Goal: Task Accomplishment & Management: Manage account settings

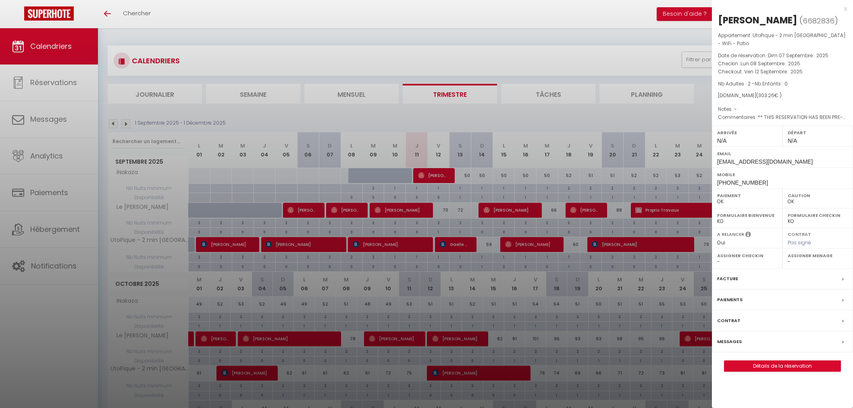
select select "0"
click at [371, 38] on div at bounding box center [426, 204] width 853 height 408
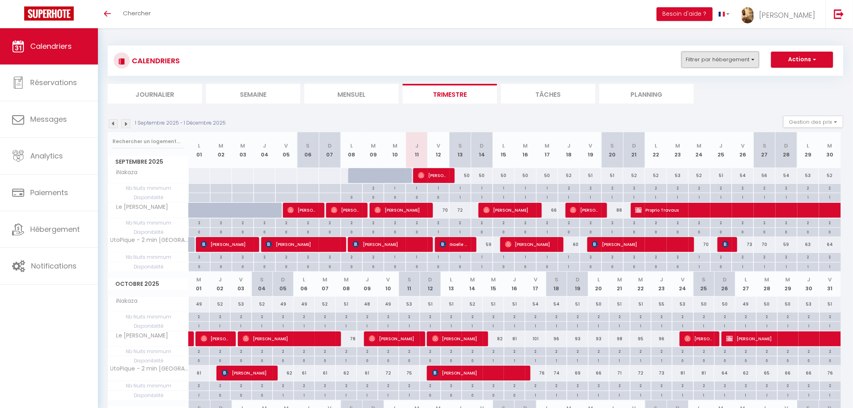
click at [724, 54] on button "Filtrer par hébergement" at bounding box center [720, 60] width 77 height 16
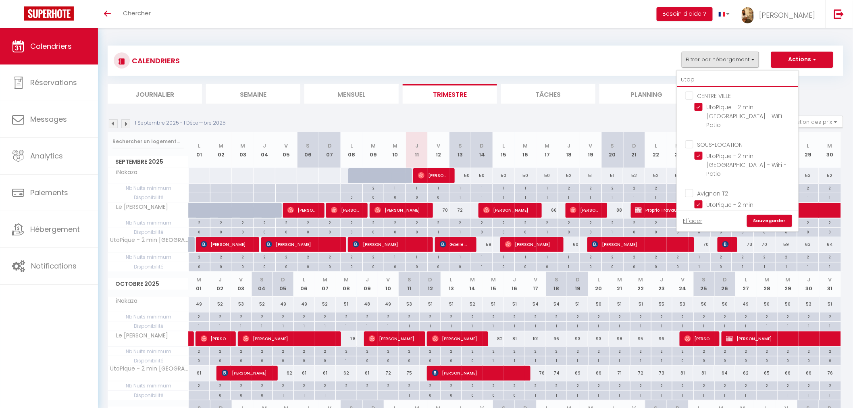
click at [701, 81] on input "utop" at bounding box center [737, 80] width 121 height 15
type input "ut"
checkbox input "false"
type input "u"
checkbox input "false"
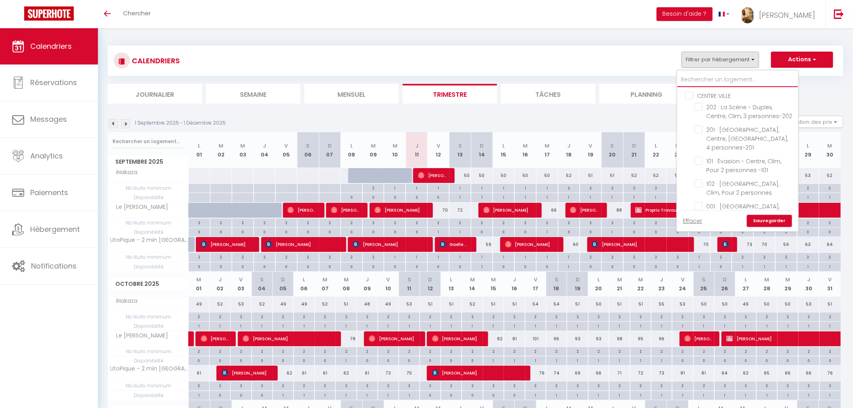
checkbox input "false"
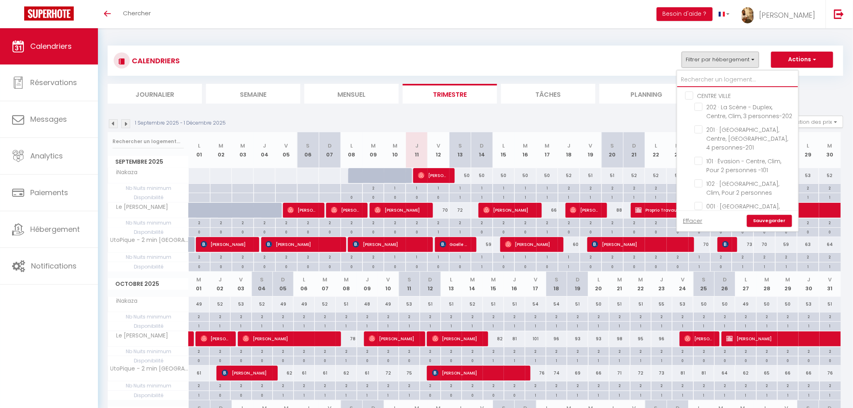
checkbox input "false"
type input "MAR"
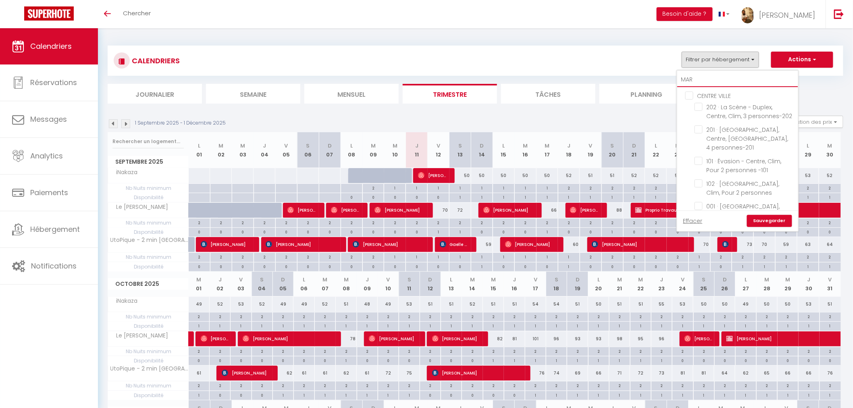
checkbox input "false"
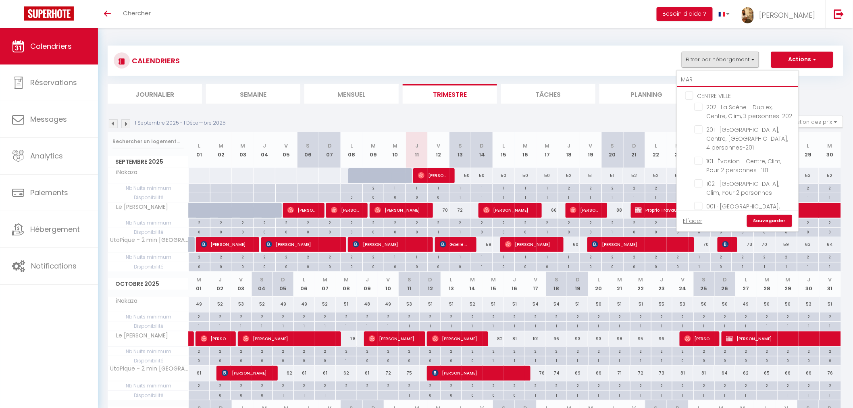
checkbox input "false"
type input "MARC"
checkbox input "false"
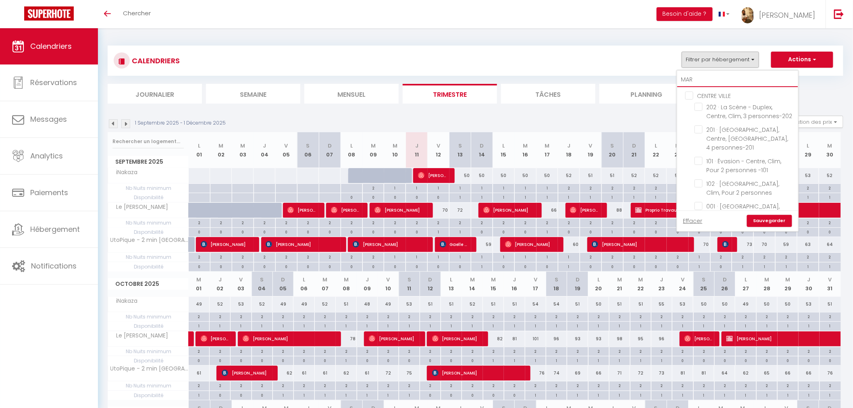
checkbox input "false"
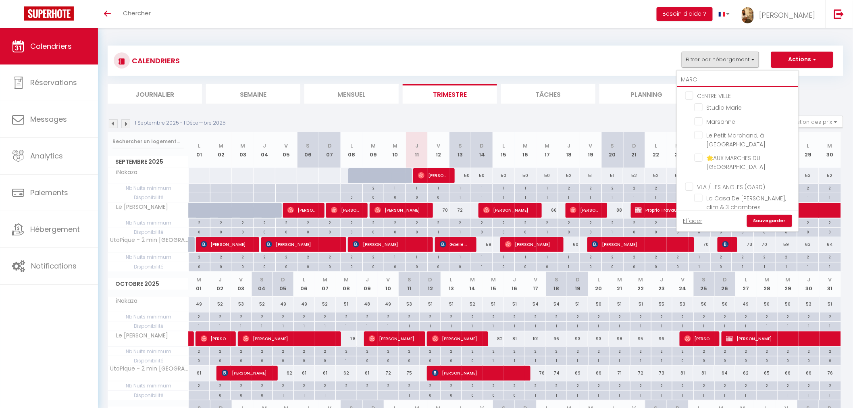
checkbox input "false"
type input "MARCH"
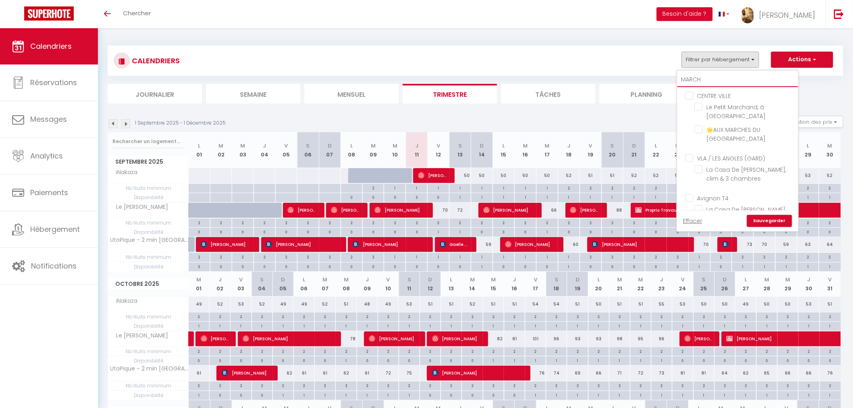
checkbox input "false"
type input "MARCHE"
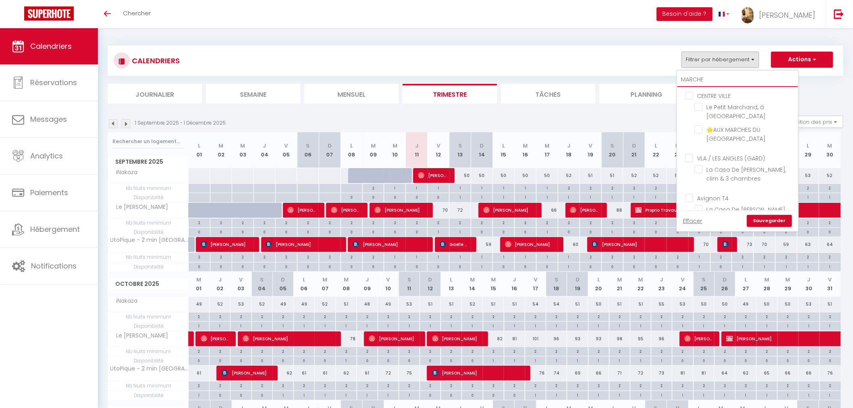
checkbox input "false"
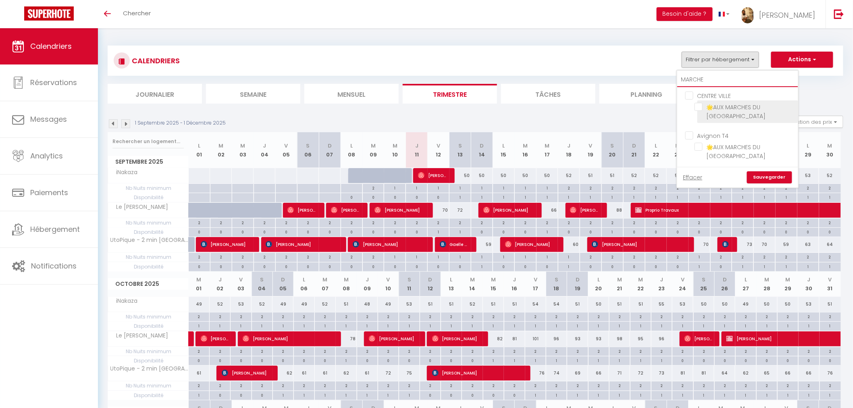
type input "MARCHE"
click at [700, 108] on input "🌟AUX MARCHES DU [GEOGRAPHIC_DATA]" at bounding box center [744, 107] width 101 height 8
checkbox input "true"
click at [775, 173] on link "Sauvegarder" at bounding box center [769, 177] width 45 height 12
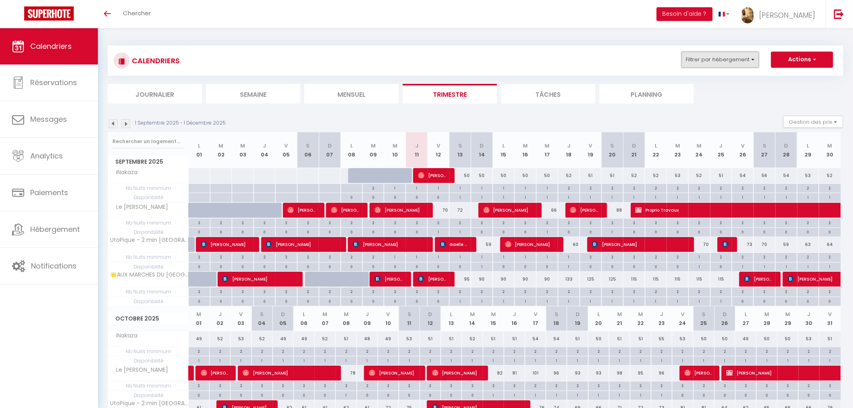
click at [737, 55] on button "Filtrer par hébergement" at bounding box center [720, 60] width 77 height 16
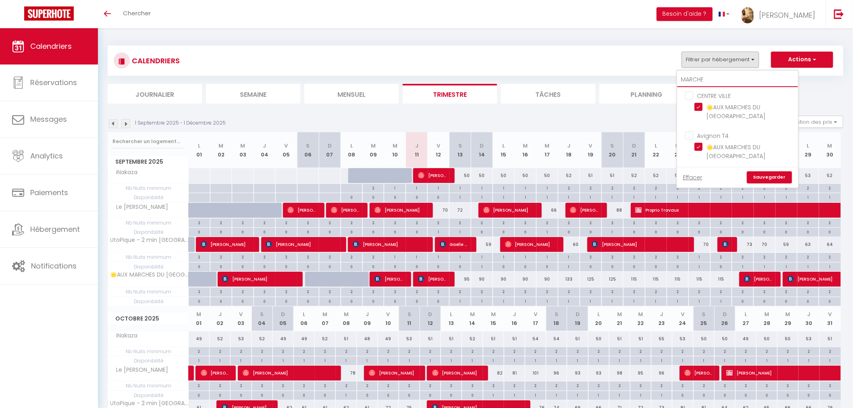
click at [733, 76] on input "MARCHE" at bounding box center [737, 80] width 121 height 15
type input "MARCH"
checkbox input "false"
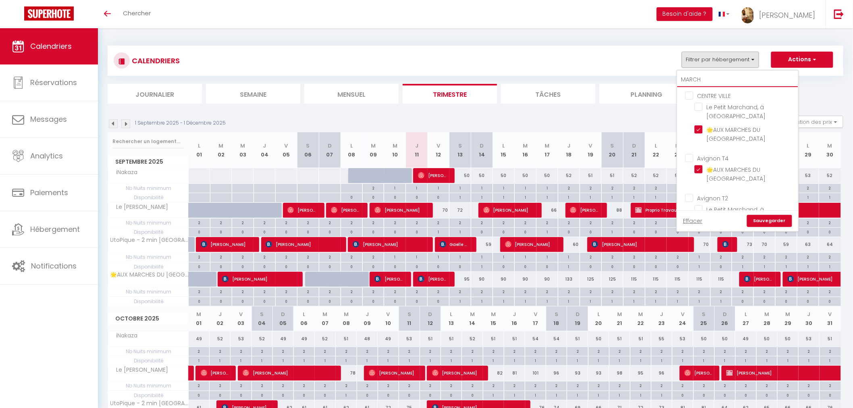
type input "MARC"
checkbox input "false"
type input "MA"
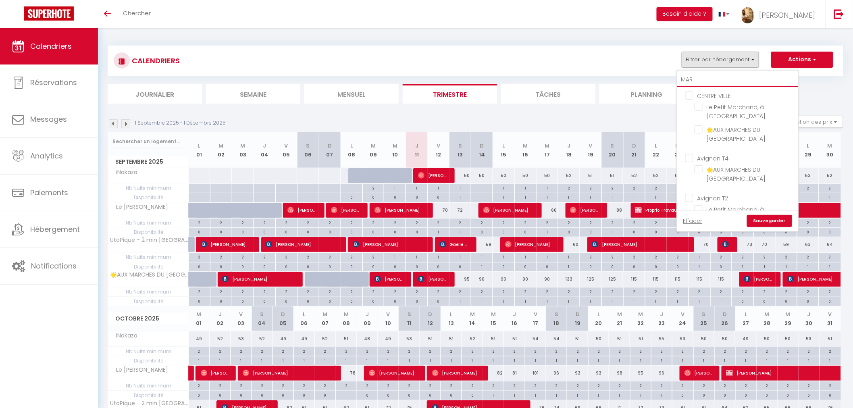
checkbox input "false"
type input "M"
checkbox input "false"
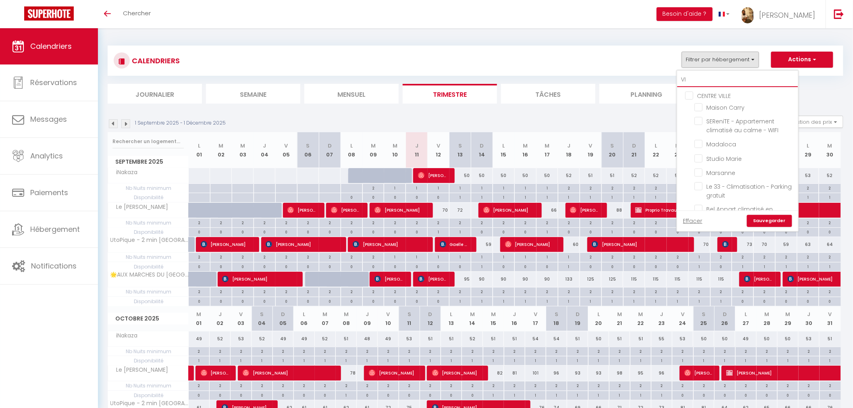
type input "VIEU"
checkbox input "false"
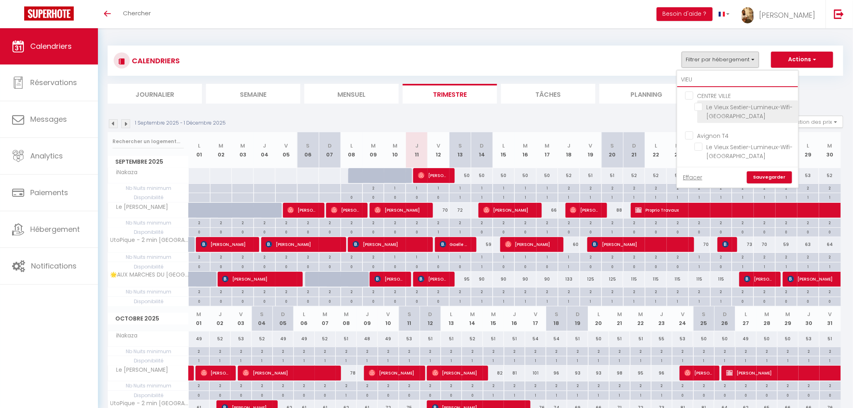
type input "VIEU"
click at [700, 107] on input "Le Vieux Sextier-Lumineux-Wifi-[GEOGRAPHIC_DATA]" at bounding box center [744, 107] width 101 height 8
checkbox input "true"
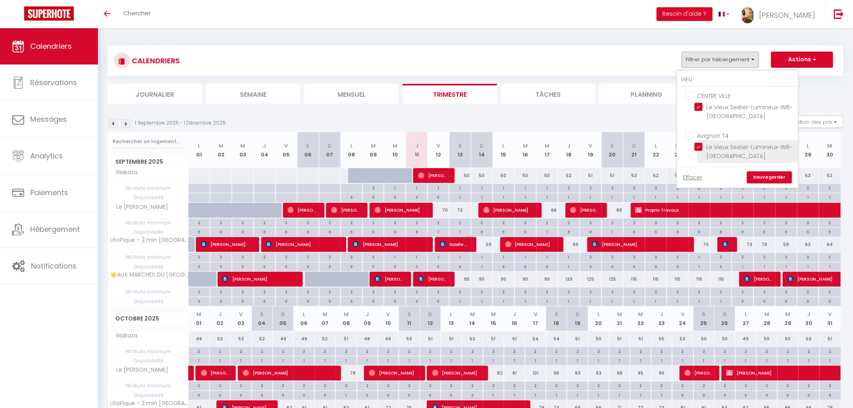
checkbox input "true"
click at [789, 180] on link "Sauvegarder" at bounding box center [769, 177] width 45 height 12
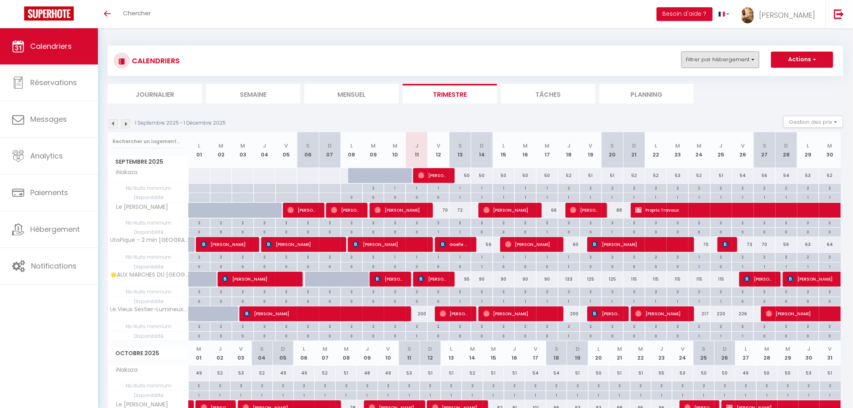
click at [699, 61] on button "Filtrer par hébergement" at bounding box center [720, 60] width 77 height 16
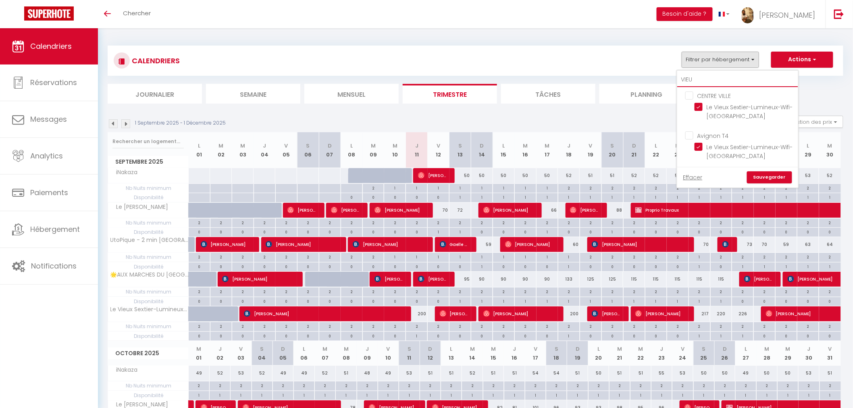
click at [713, 82] on input "VIEU" at bounding box center [737, 80] width 121 height 15
type input "VI"
checkbox input "false"
type input "V"
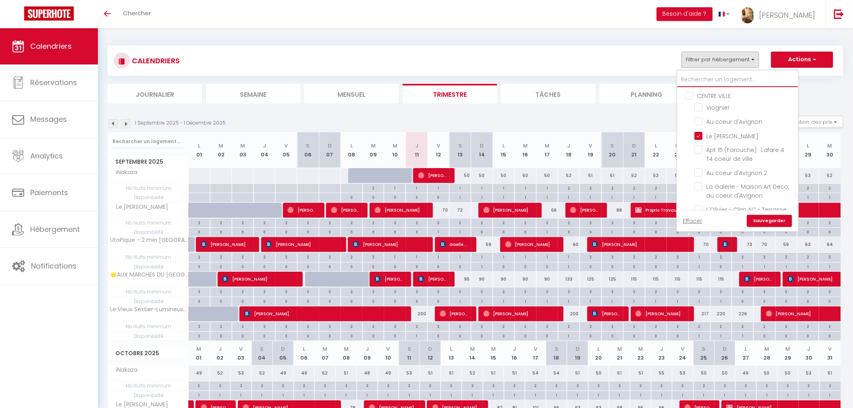
checkbox input "false"
type input "CURIO"
checkbox input "false"
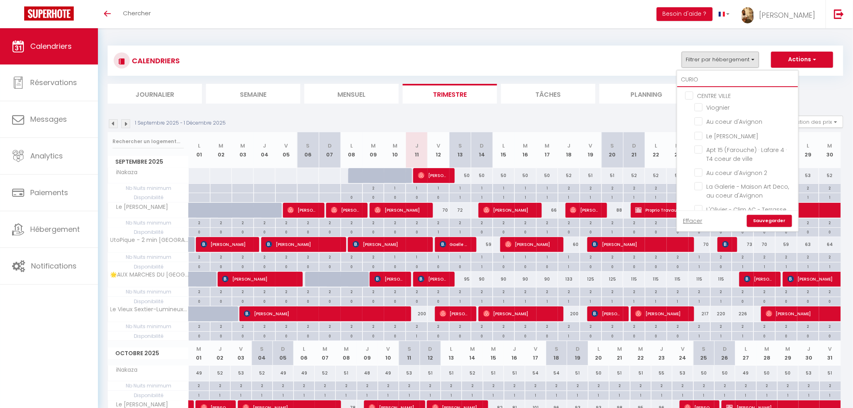
checkbox input "false"
type input "CURIO"
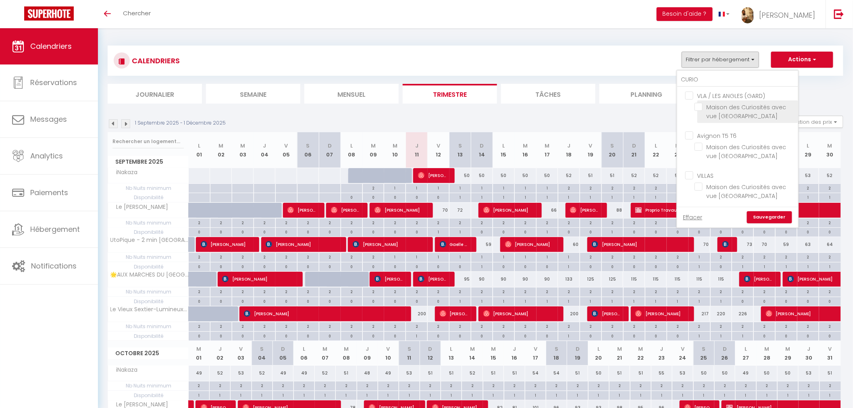
click at [703, 106] on input "Maison des Curiosités avec vue [GEOGRAPHIC_DATA]" at bounding box center [744, 107] width 101 height 8
checkbox input "true"
click at [767, 216] on link "Sauvegarder" at bounding box center [769, 217] width 45 height 12
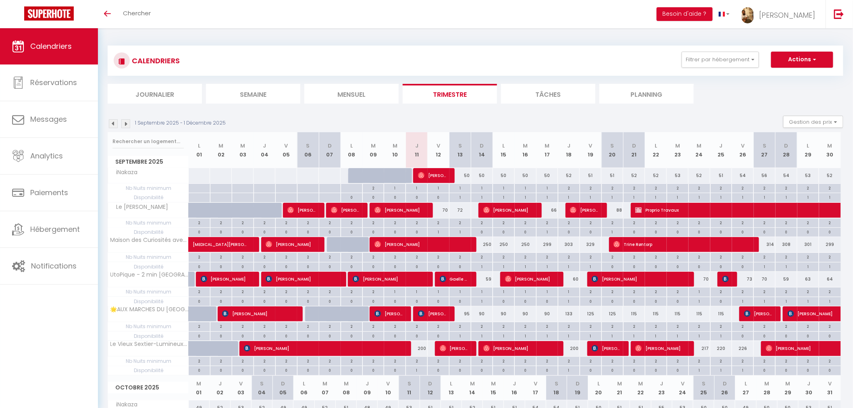
scroll to position [45, 0]
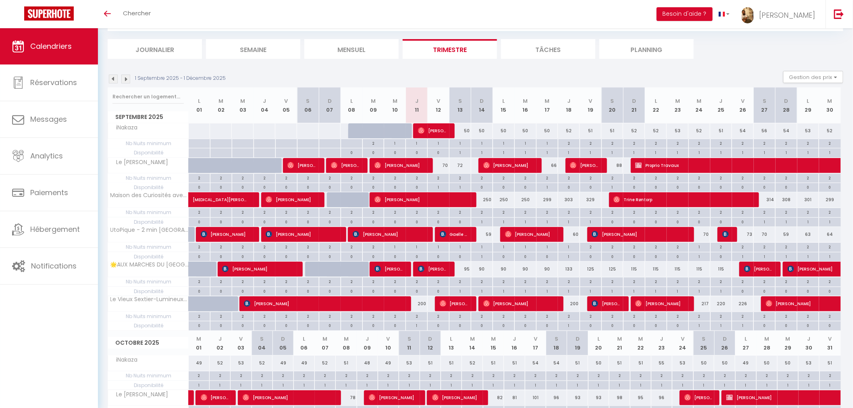
drag, startPoint x: 545, startPoint y: 269, endPoint x: 579, endPoint y: 285, distance: 37.9
click at [545, 269] on div "90" at bounding box center [547, 269] width 22 height 15
type input "90"
type input "Mer 17 Septembre 2025"
type input "Jeu 18 Septembre 2025"
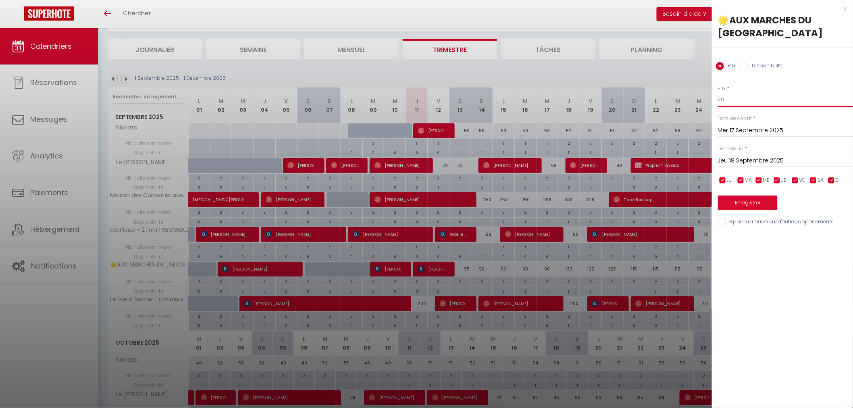
click at [732, 100] on input "90" at bounding box center [785, 99] width 135 height 15
type input "9"
type input "120"
click at [748, 202] on button "Enregistrer" at bounding box center [748, 202] width 60 height 15
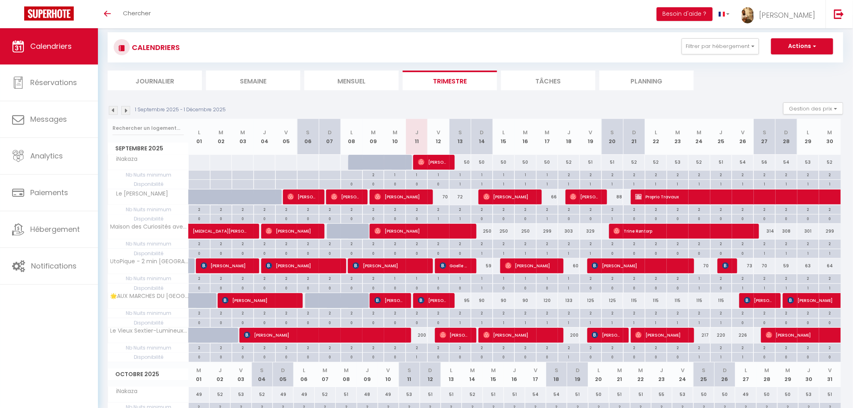
scroll to position [0, 0]
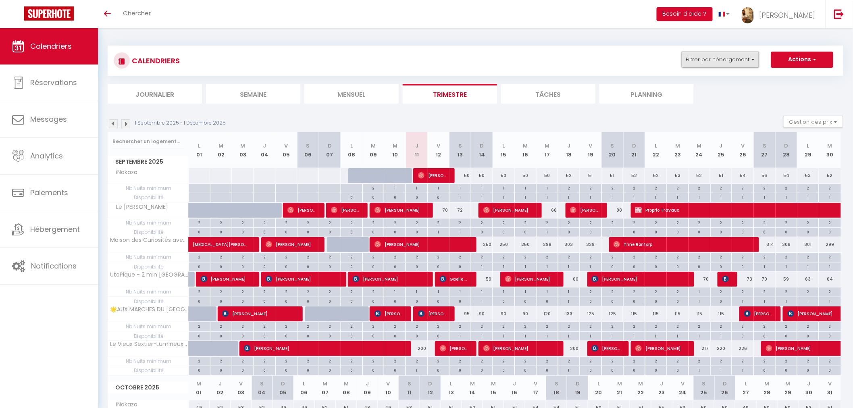
click at [738, 66] on button "Filtrer par hébergement" at bounding box center [720, 60] width 77 height 16
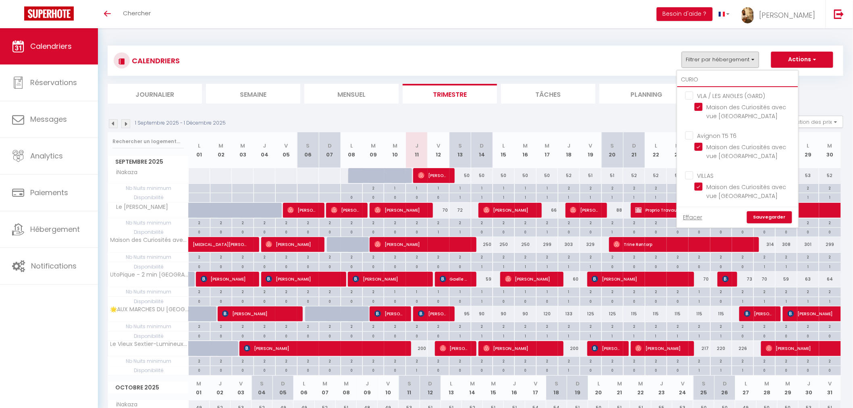
click at [712, 79] on input "CURIO" at bounding box center [737, 80] width 121 height 15
type input "C"
checkbox input "false"
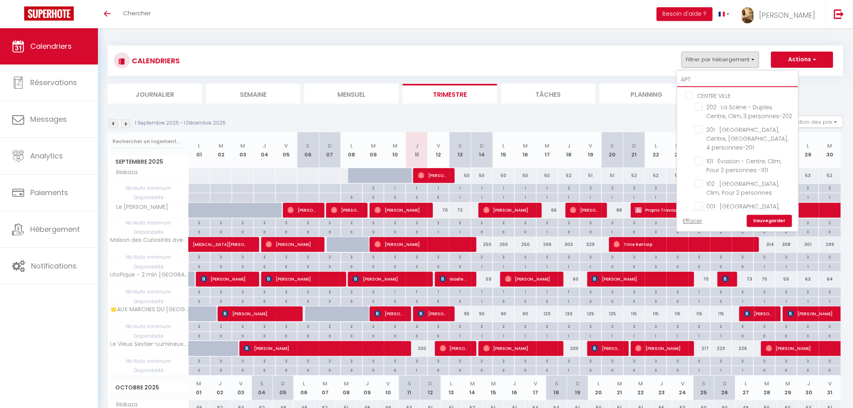
type input "APT"
checkbox input "false"
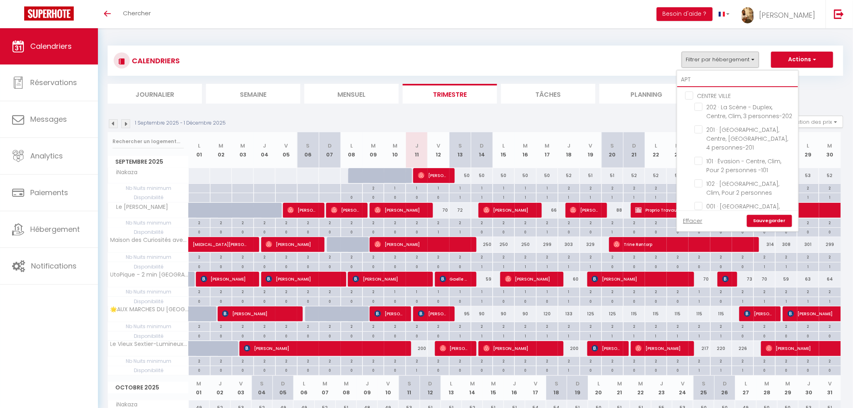
checkbox input "false"
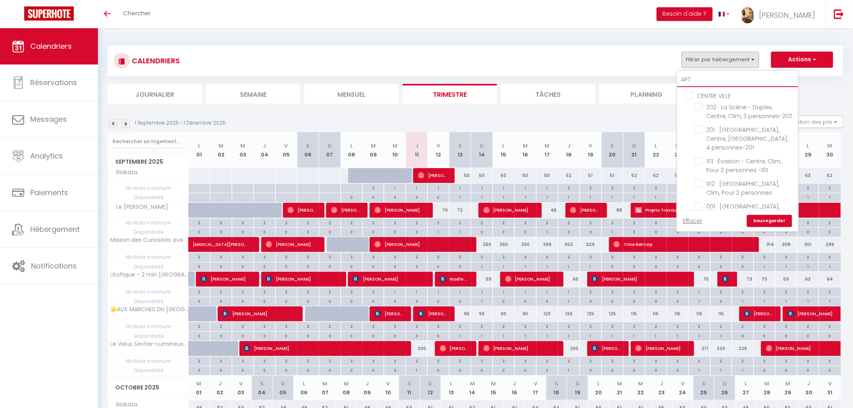
checkbox input "false"
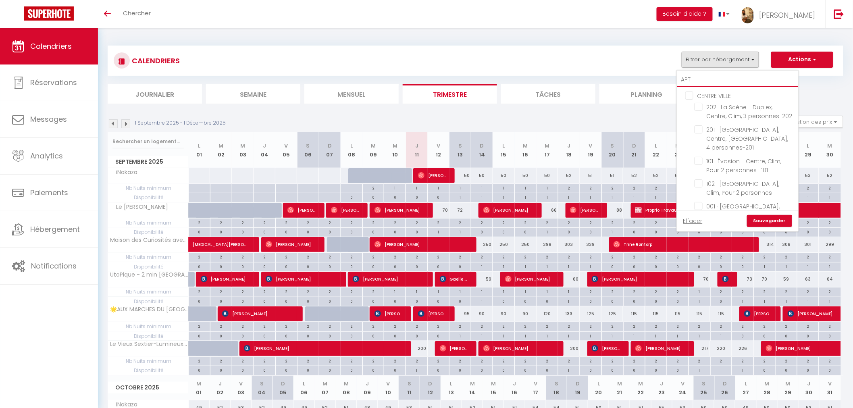
checkbox input "false"
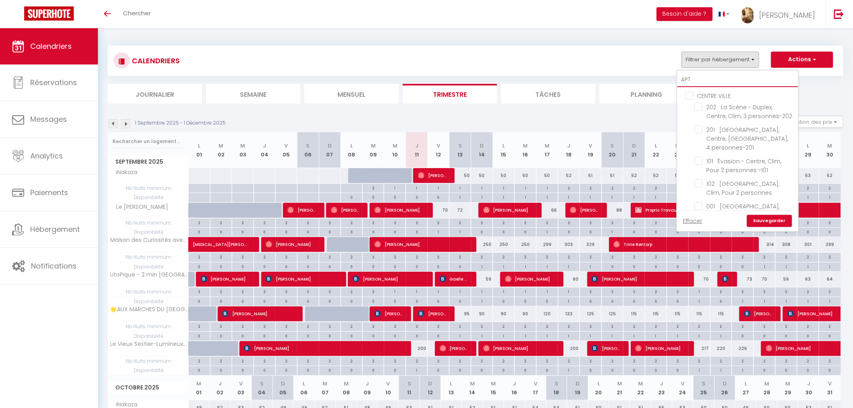
checkbox input "false"
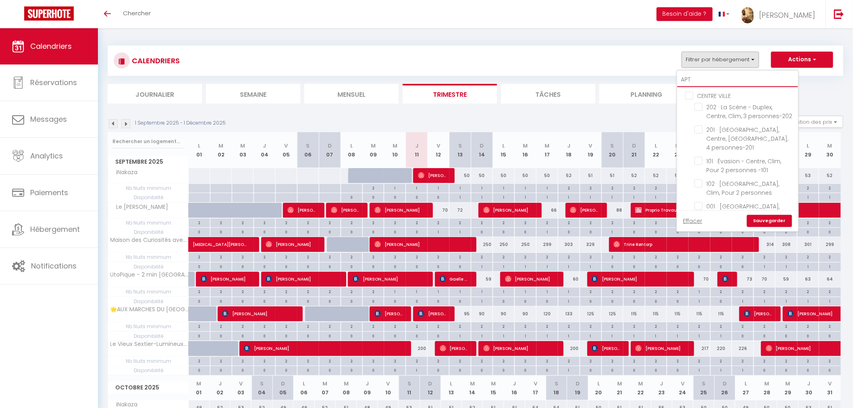
checkbox input "false"
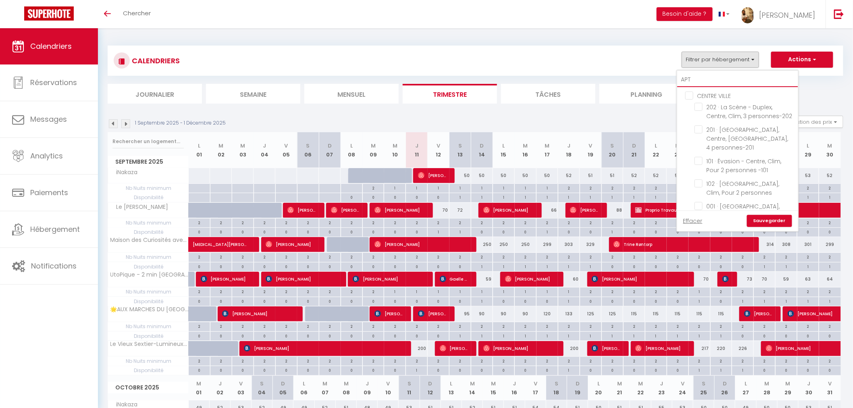
checkbox input "false"
checkbox input "true"
checkbox input "false"
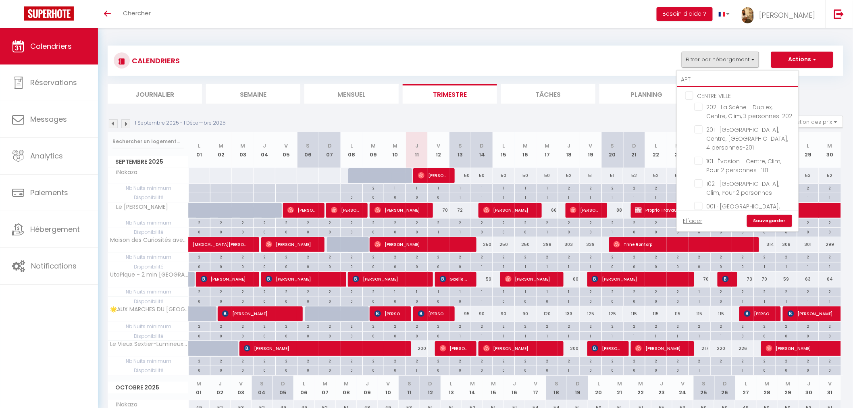
checkbox input "false"
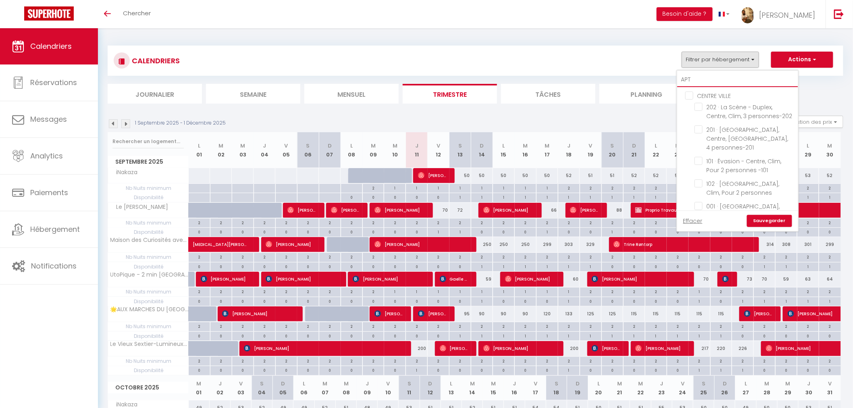
checkbox input "false"
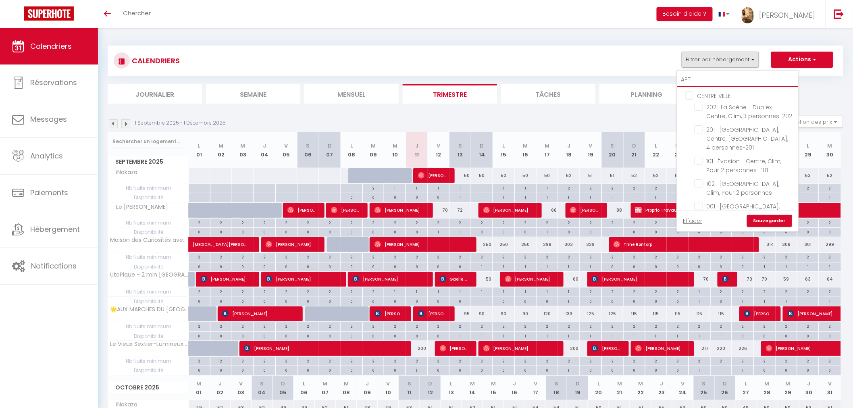
checkbox input "false"
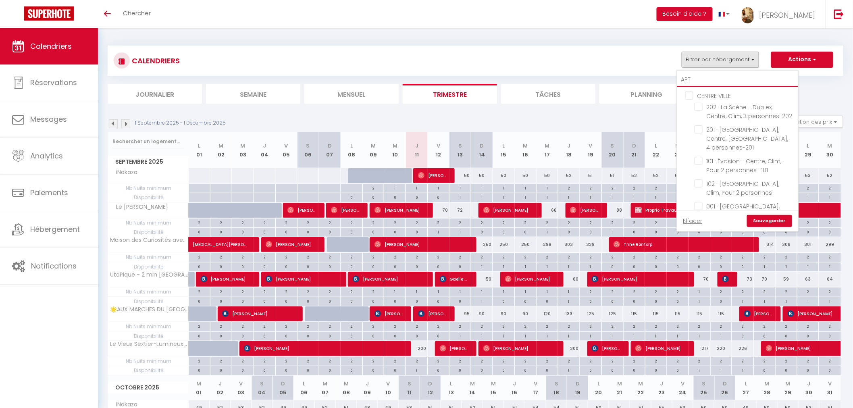
checkbox input "false"
checkbox input "true"
checkbox input "false"
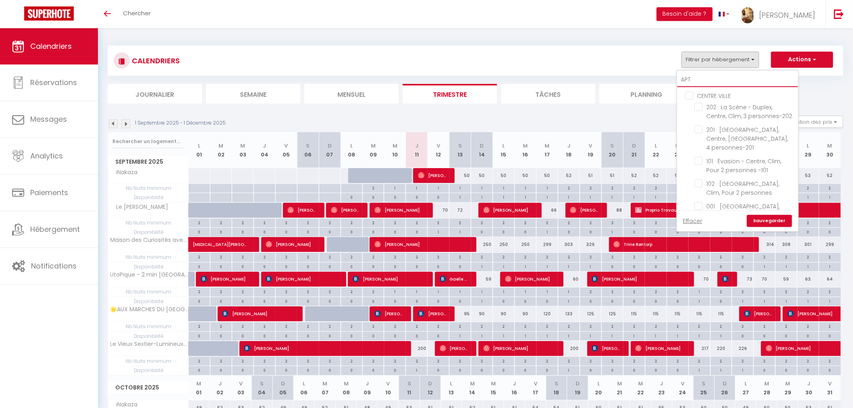
checkbox input "false"
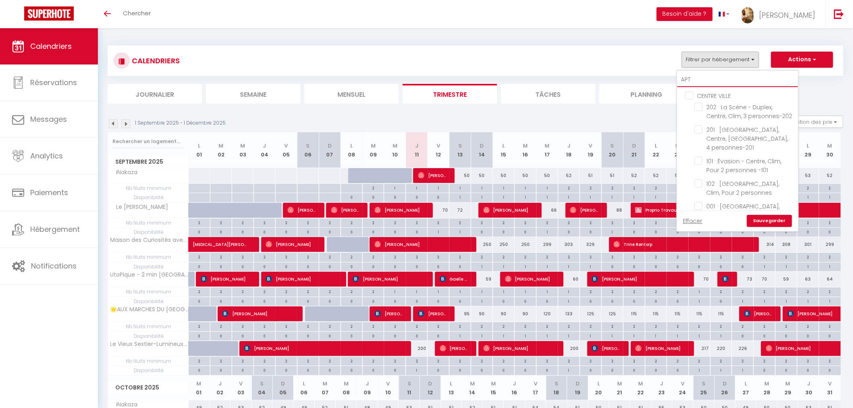
checkbox input "false"
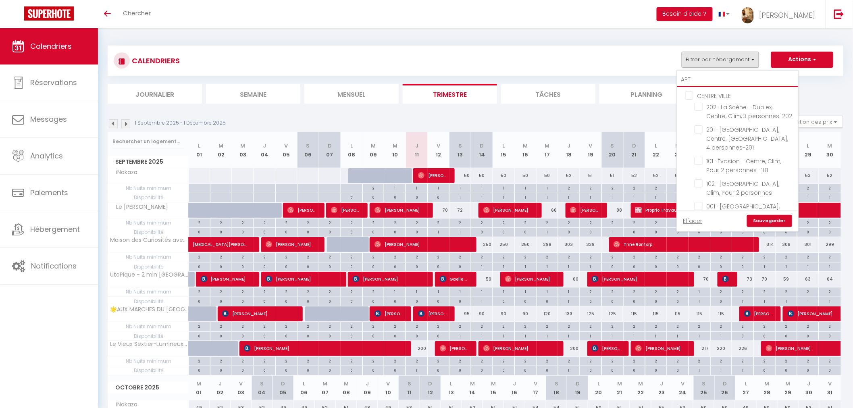
checkbox input "false"
checkbox input "true"
checkbox input "false"
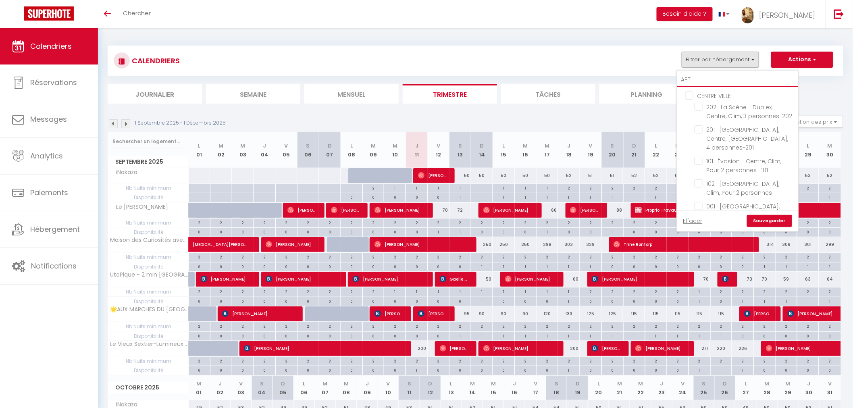
checkbox input "false"
checkbox input "true"
checkbox input "false"
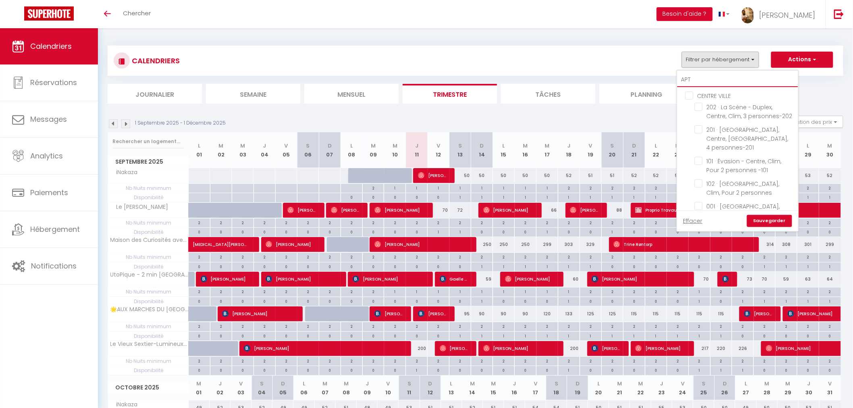
checkbox input "false"
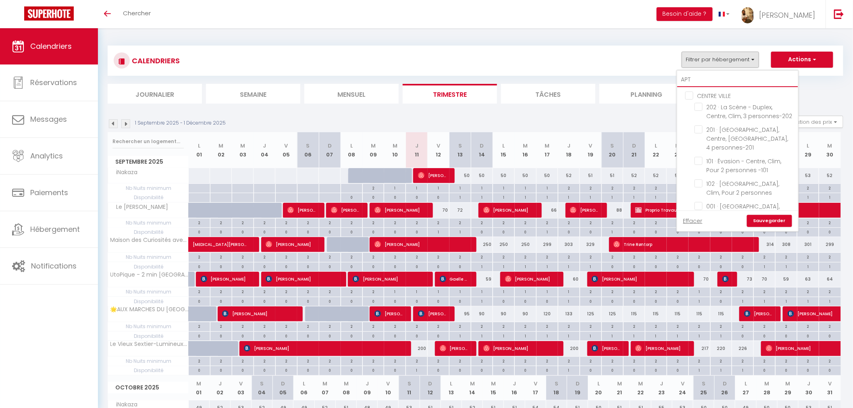
checkbox input "false"
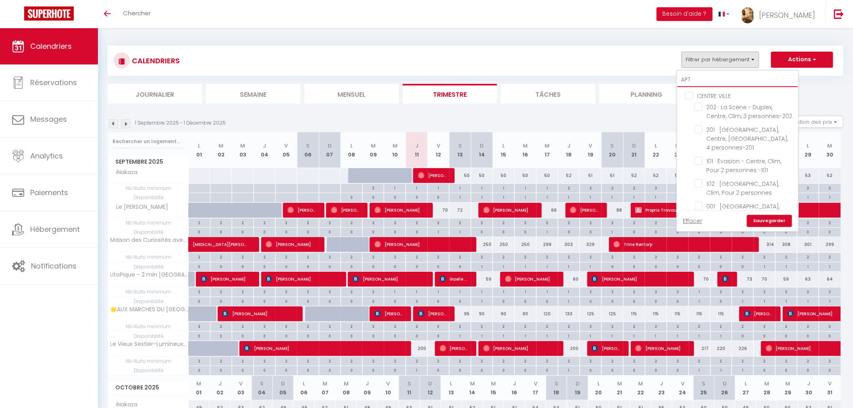
checkbox input "false"
checkbox input "true"
checkbox input "false"
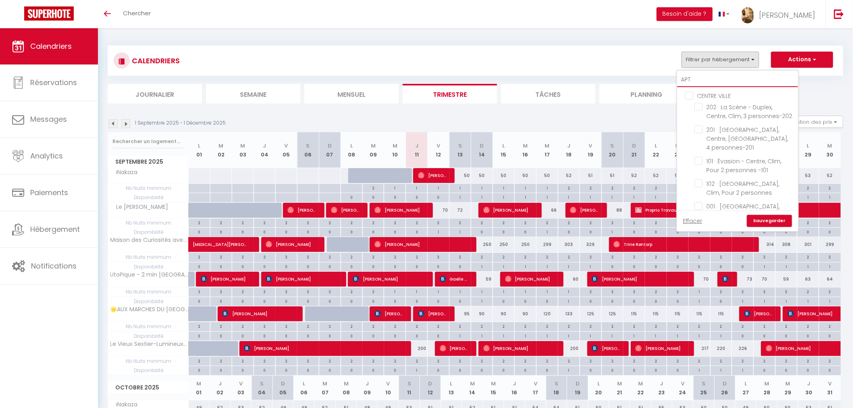
checkbox input "false"
checkbox input "true"
checkbox input "false"
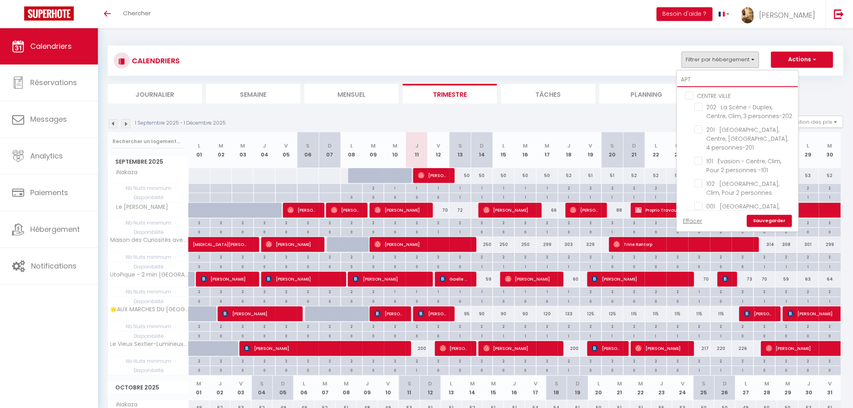
checkbox input "false"
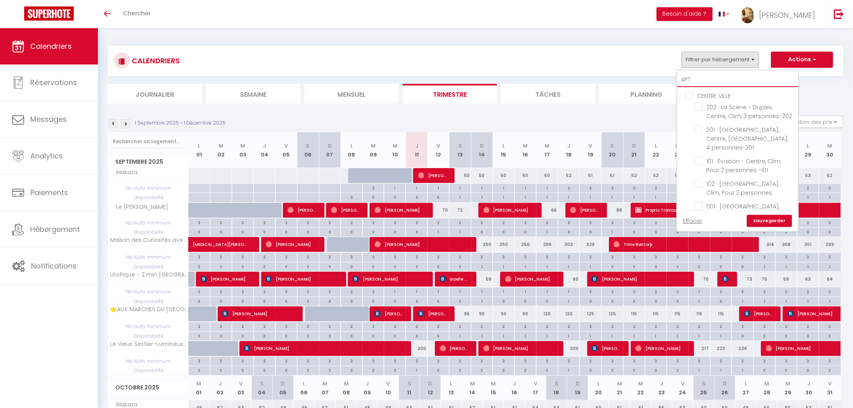
checkbox input "false"
click at [702, 128] on input "Apt 1 · [PERSON_NAME]" at bounding box center [744, 129] width 101 height 8
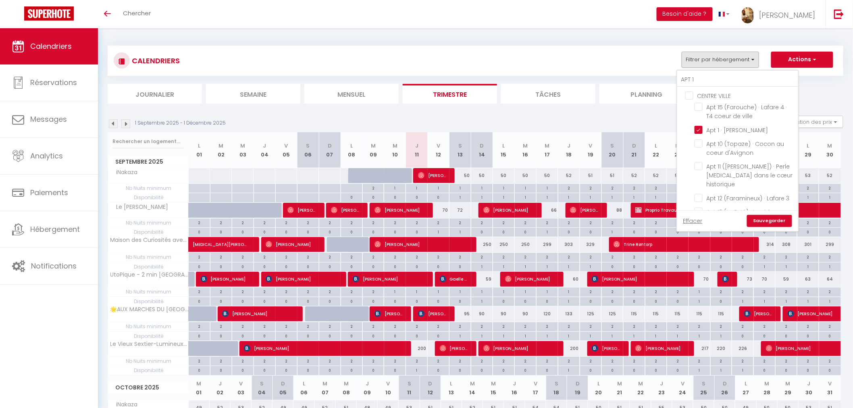
click at [784, 220] on link "Sauvegarder" at bounding box center [769, 221] width 45 height 12
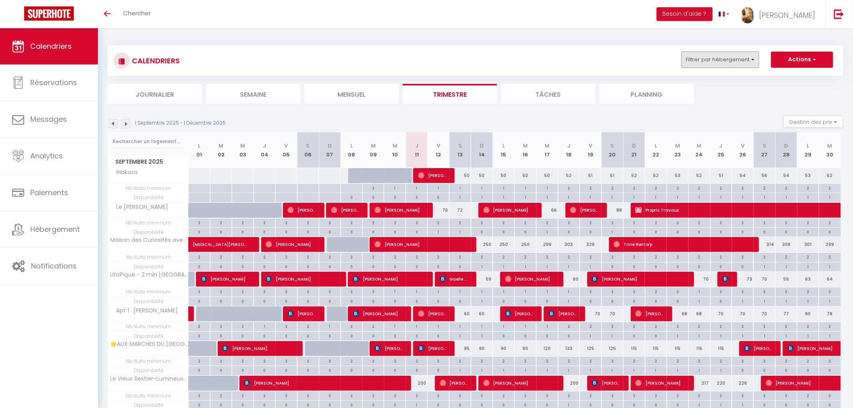
click at [722, 62] on button "Filtrer par hébergement" at bounding box center [720, 60] width 77 height 16
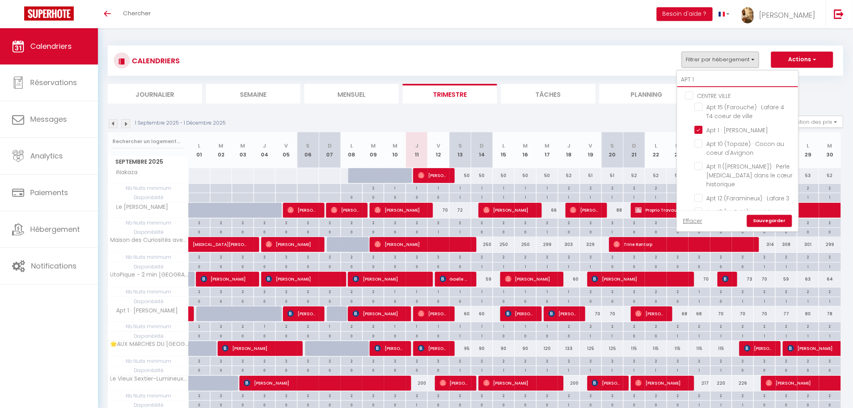
click at [706, 77] on input "APT 1" at bounding box center [737, 80] width 121 height 15
click at [702, 129] on input "Le Provençal" at bounding box center [744, 129] width 101 height 8
click at [769, 225] on link "Sauvegarder" at bounding box center [769, 221] width 45 height 12
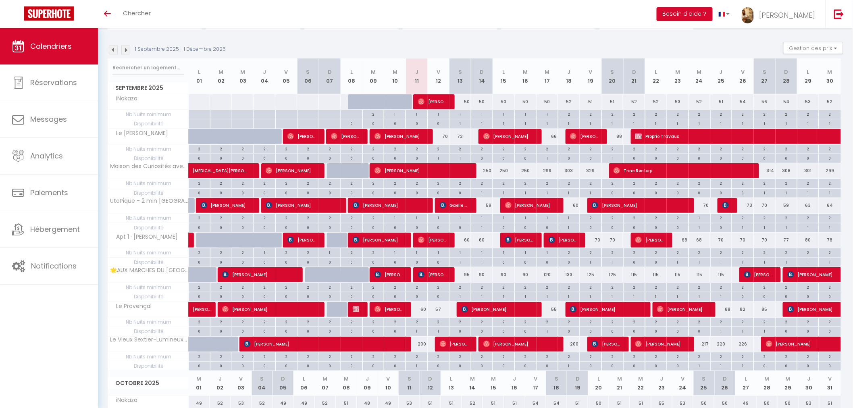
scroll to position [89, 0]
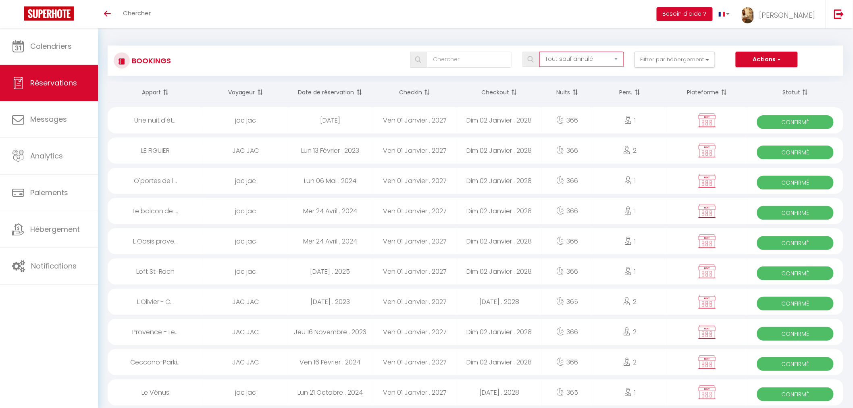
click at [593, 62] on select "Tous les statuts Annulé Confirmé Non Confirmé Tout sauf annulé No Show Request" at bounding box center [581, 59] width 85 height 15
select select "cancelled"
click at [540, 52] on select "Tous les statuts Annulé Confirmé Non Confirmé Tout sauf annulé No Show Request" at bounding box center [581, 59] width 85 height 15
checkbox VILLE "false"
checkbox input "false"
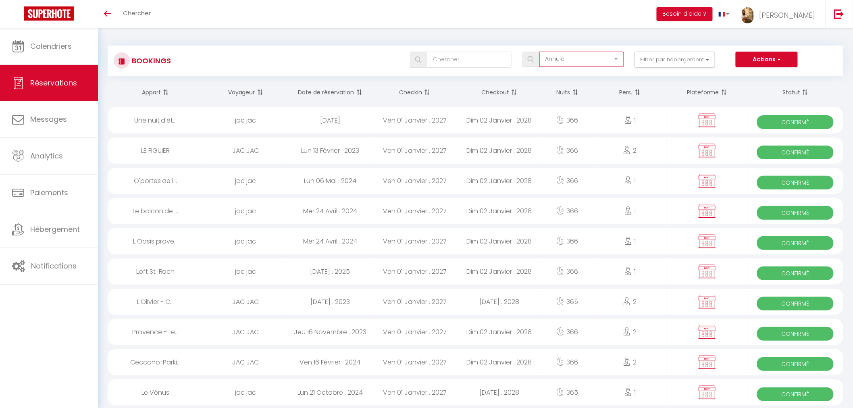
checkbox input "false"
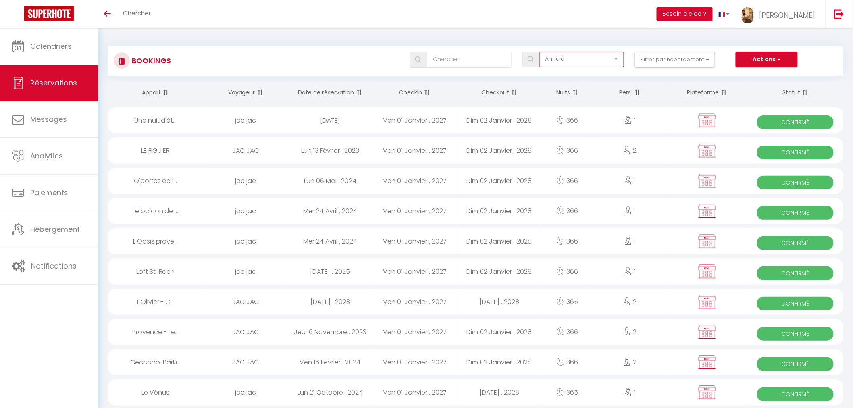
checkbox input "false"
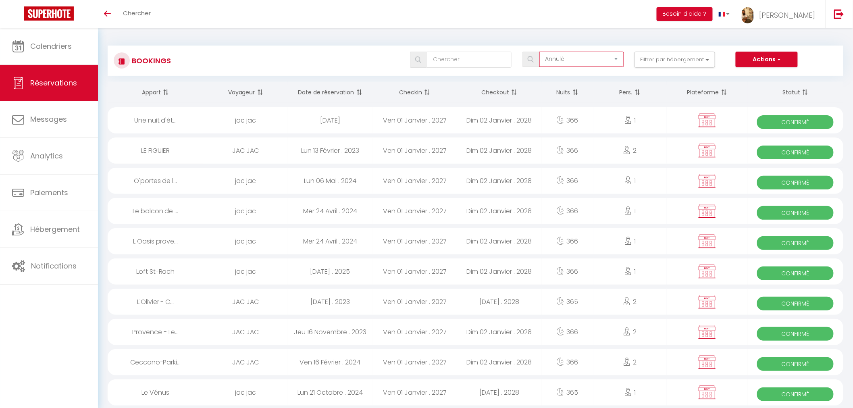
checkbox input "false"
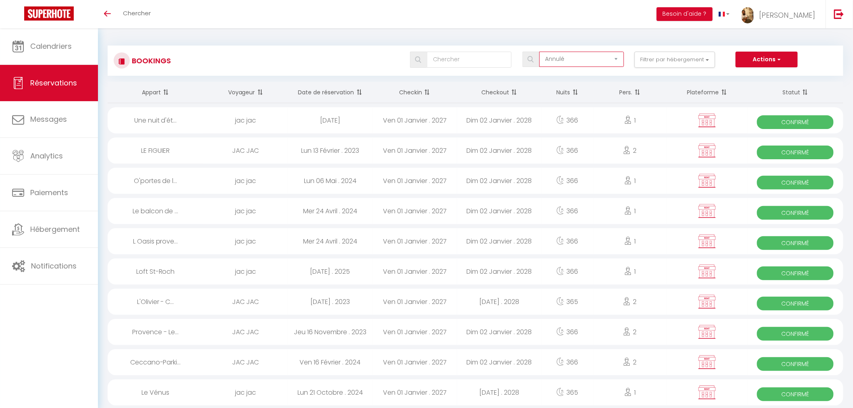
checkbox input "false"
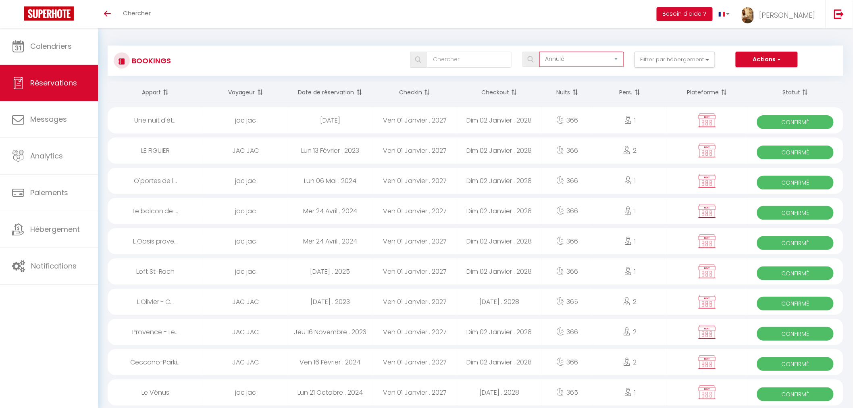
checkbox input "false"
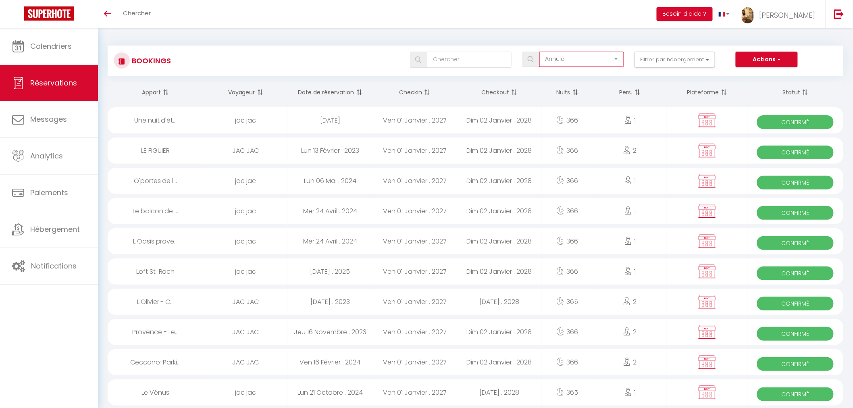
checkbox input "false"
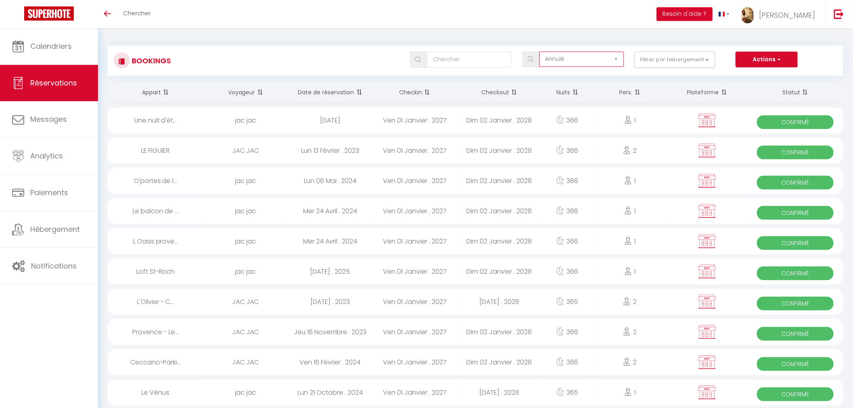
checkbox input "false"
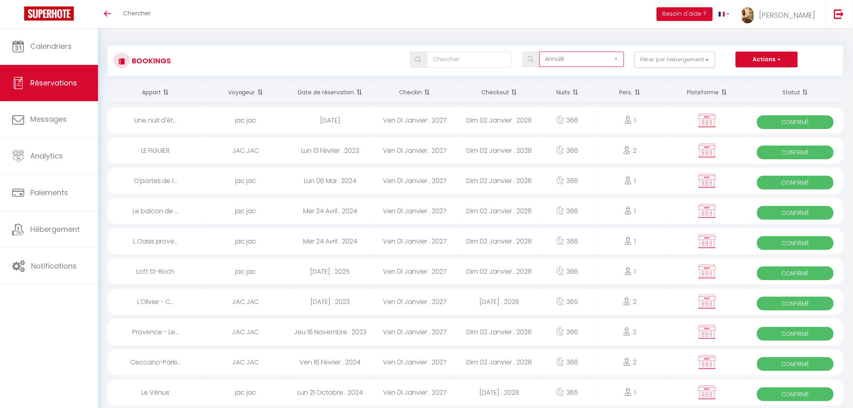
checkbox input "false"
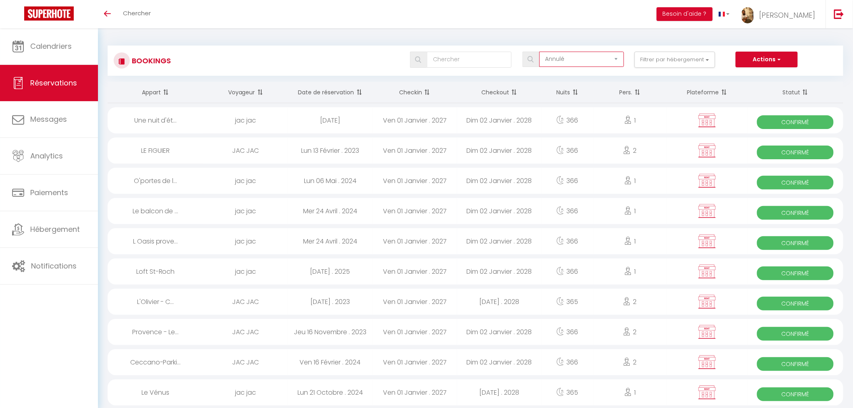
checkbox input "false"
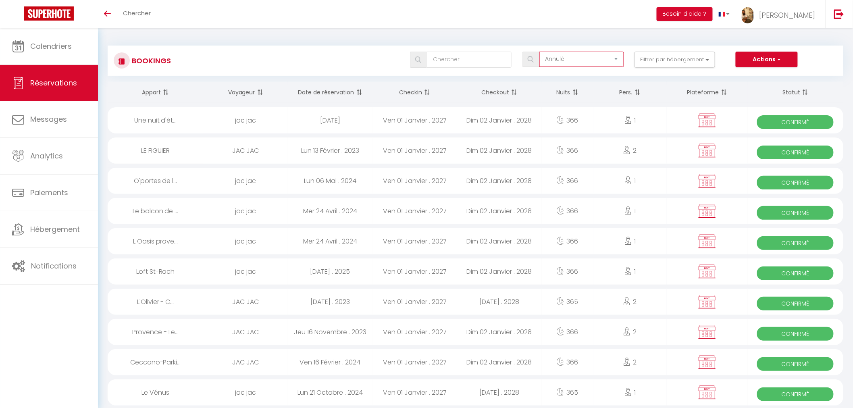
checkbox input "false"
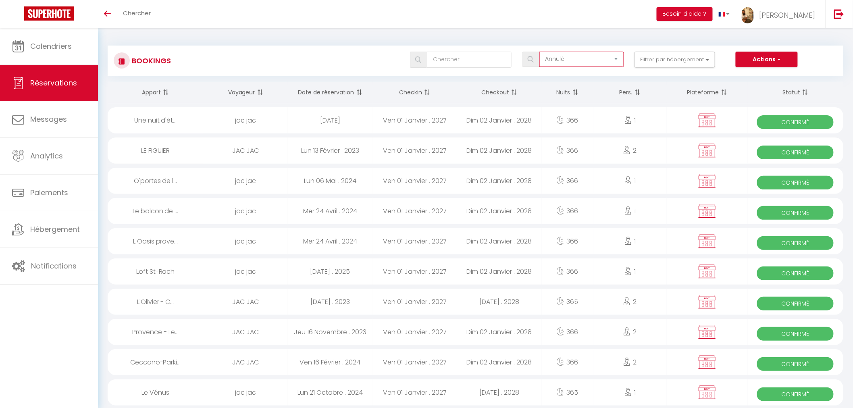
checkbox input "false"
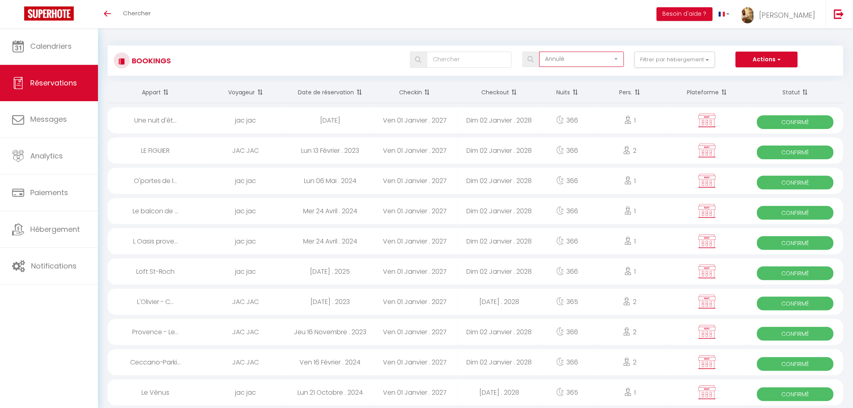
checkbox input "false"
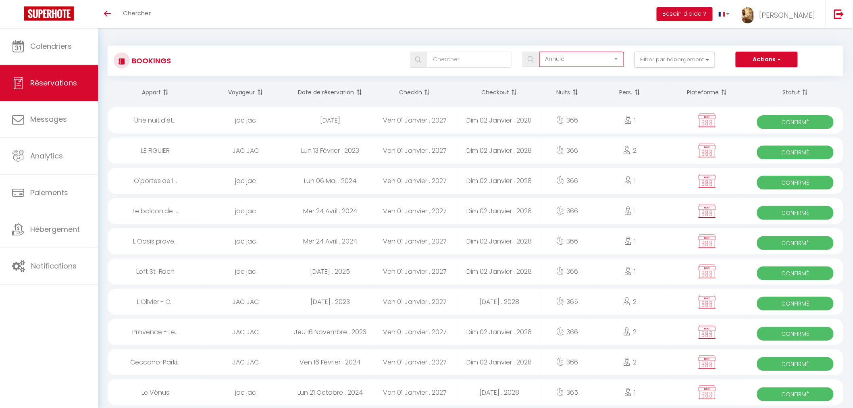
checkbox input "false"
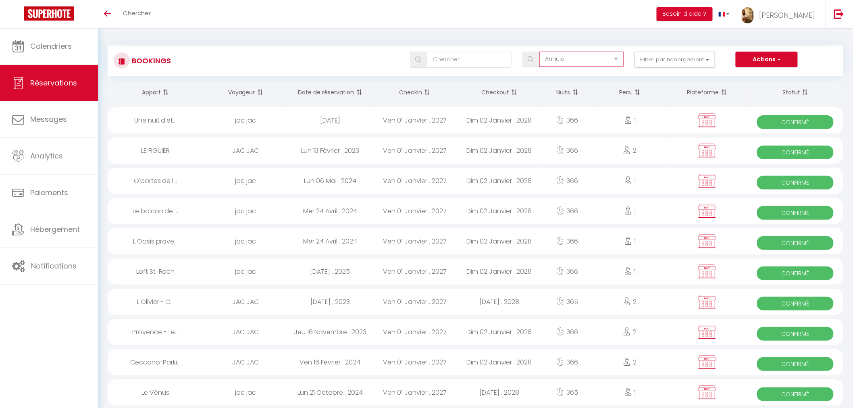
checkbox input "false"
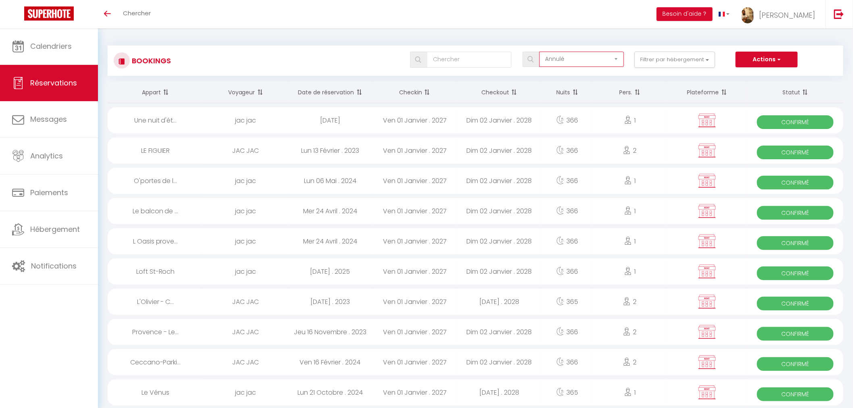
checkbox input "false"
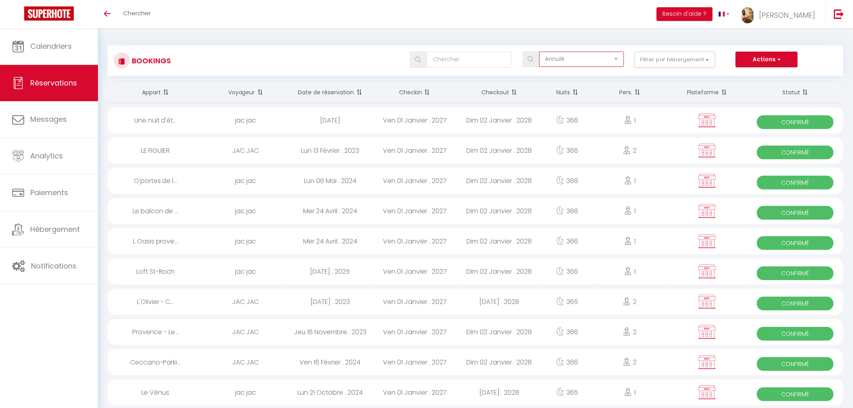
checkbox input "false"
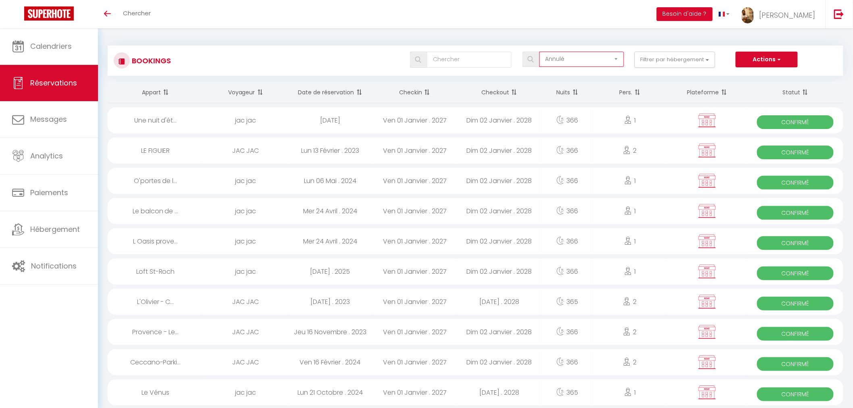
checkbox input "false"
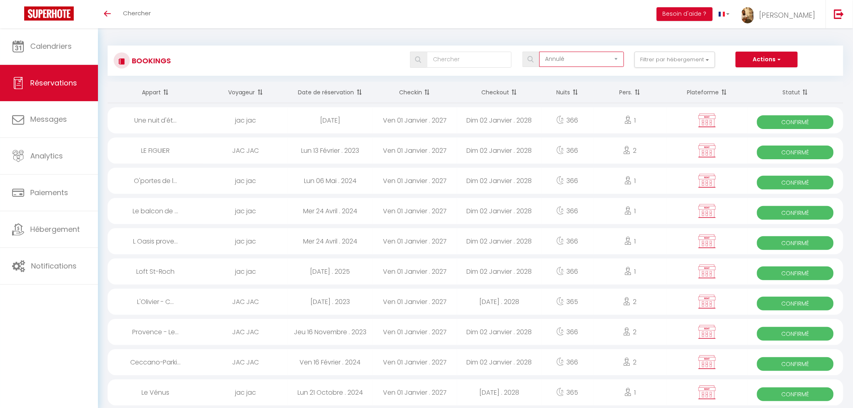
checkbox input "false"
checkbox BLEUE "false"
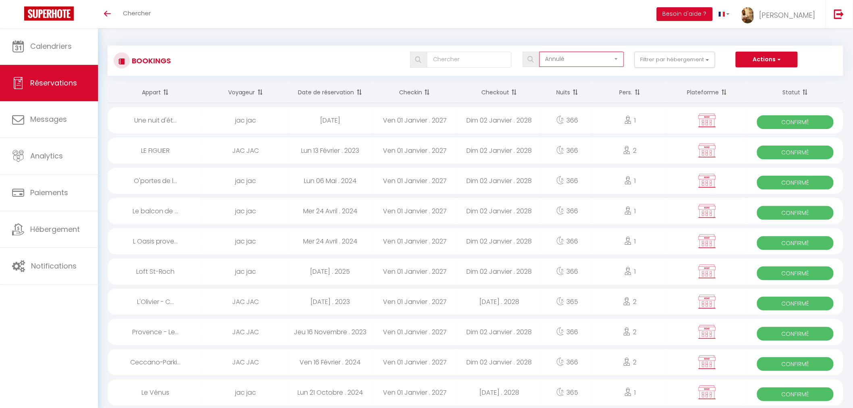
checkbox input "false"
checkbox MUROS "false"
checkbox input "false"
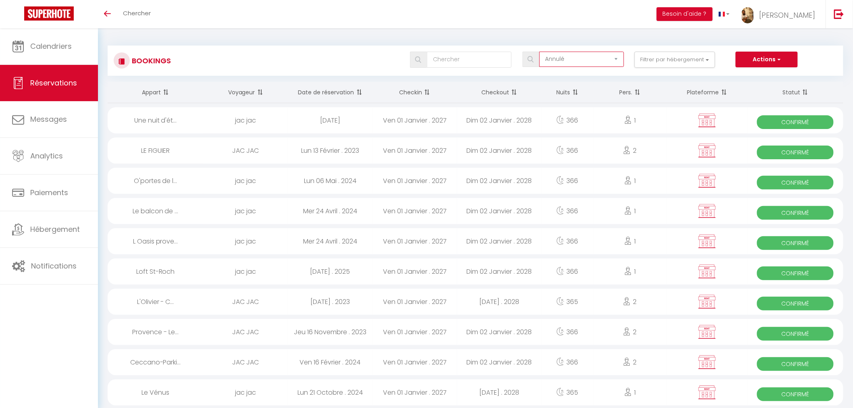
checkbox input "false"
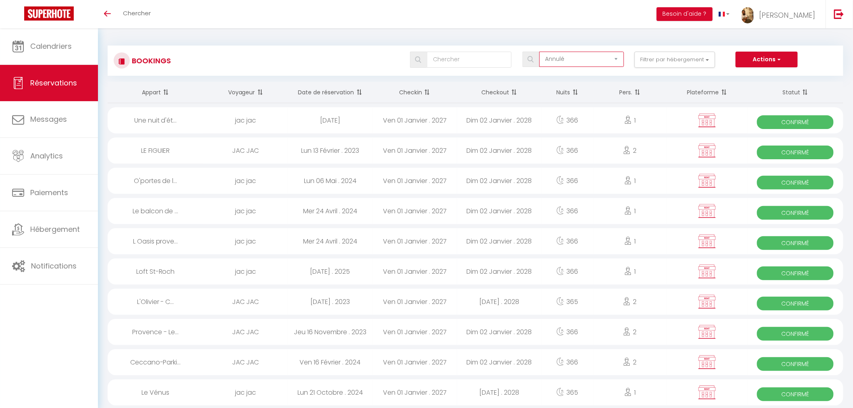
checkbox input "false"
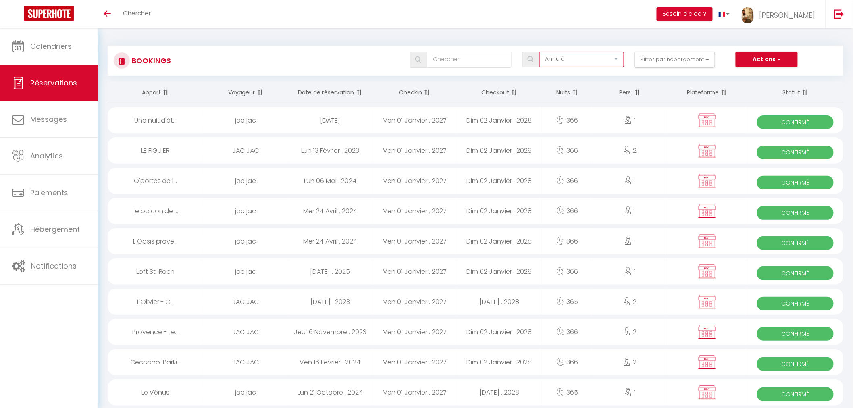
checkbox input "false"
checkbox \(GARD\) "false"
checkbox input "false"
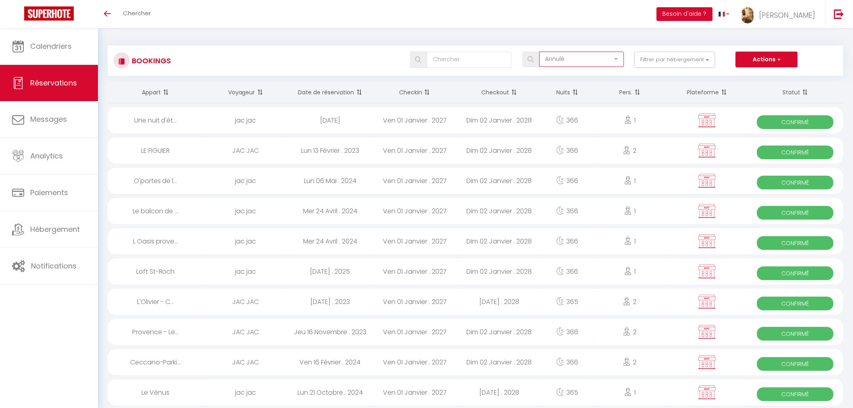
checkbox input "false"
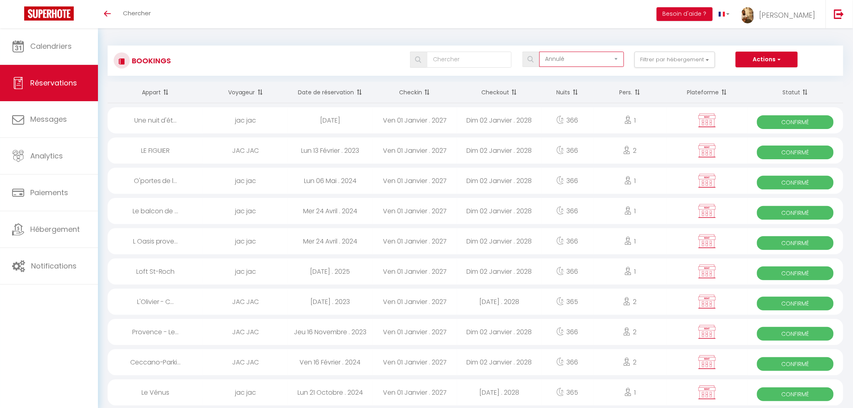
checkbox input "false"
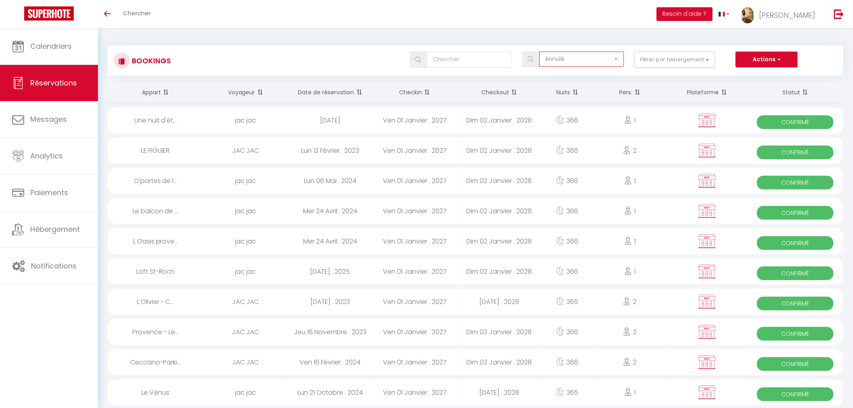
checkbox input "false"
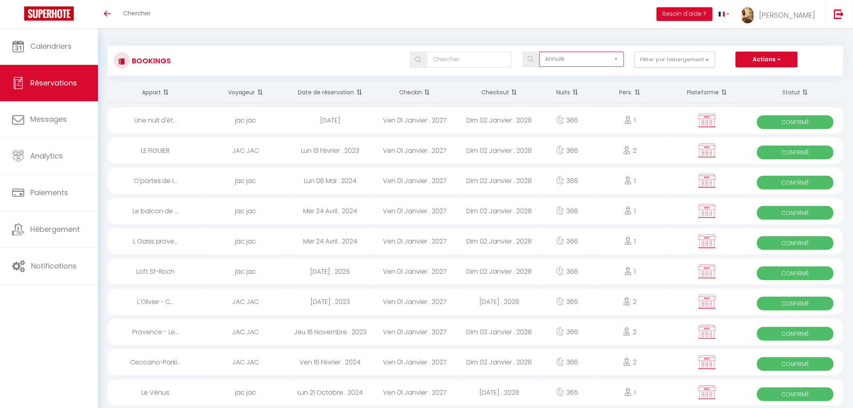
checkbox input "false"
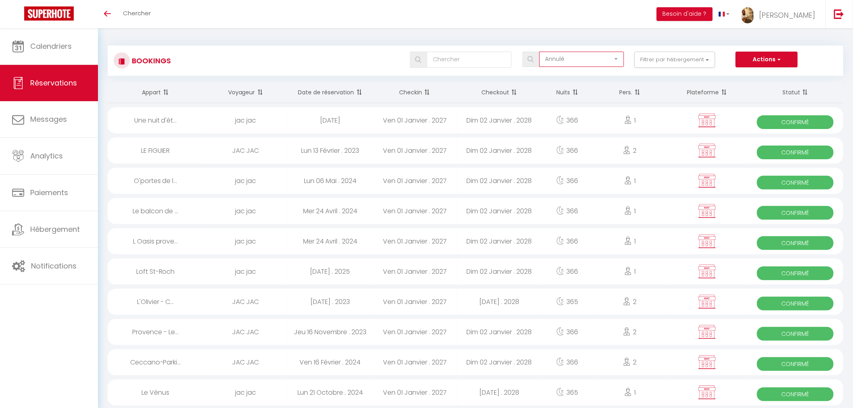
checkbox input "false"
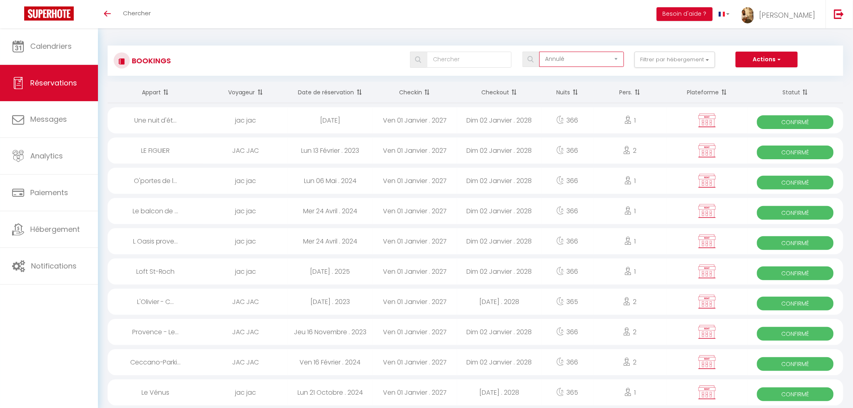
checkbox input "false"
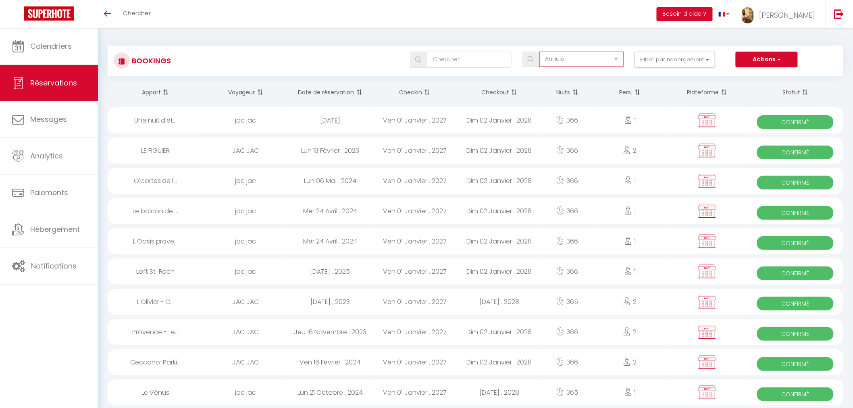
checkbox input "false"
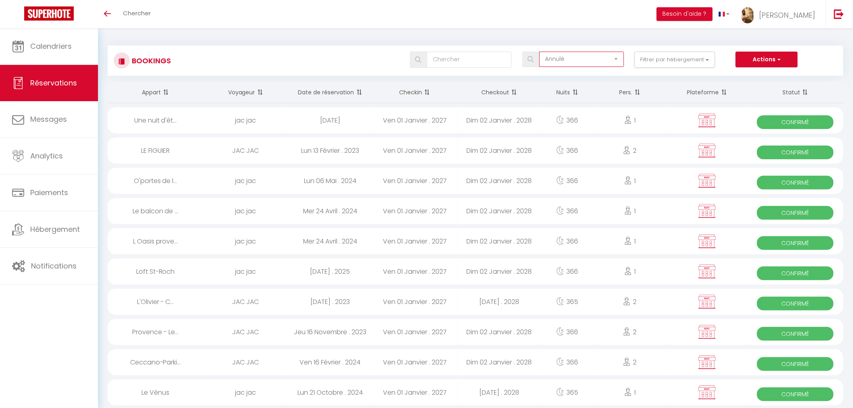
checkbox input "false"
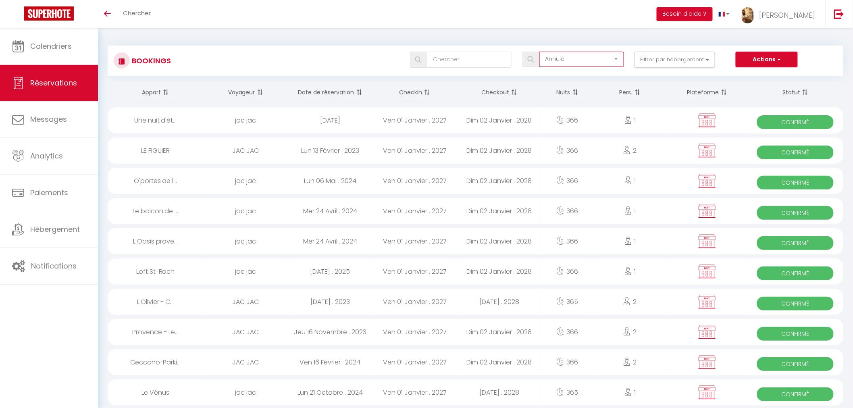
checkbox input "false"
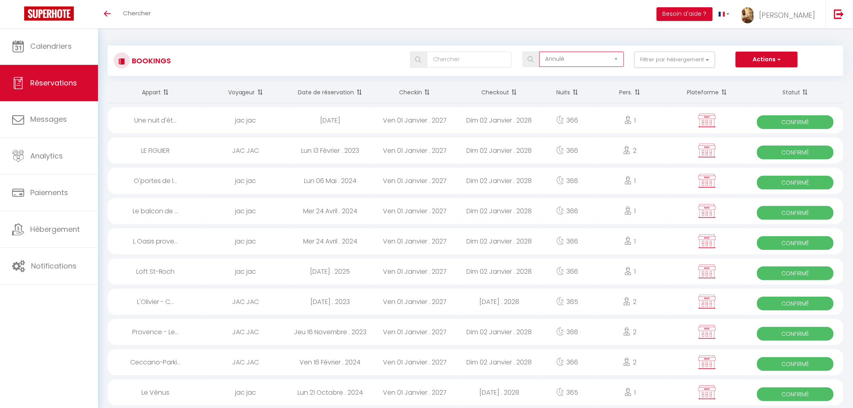
checkbox input "false"
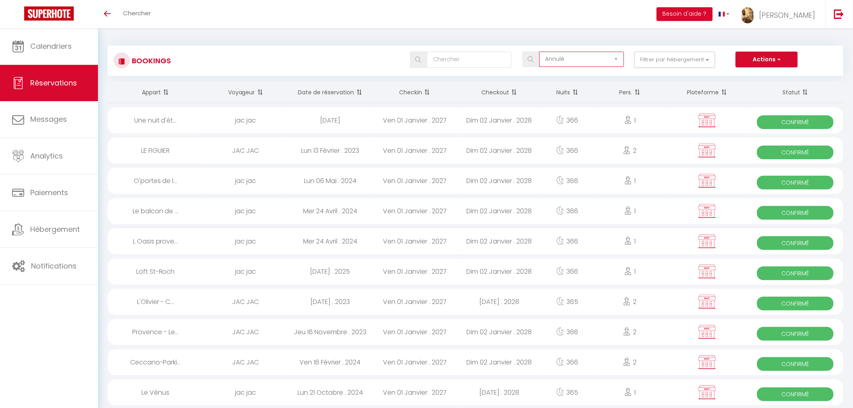
checkbox input "false"
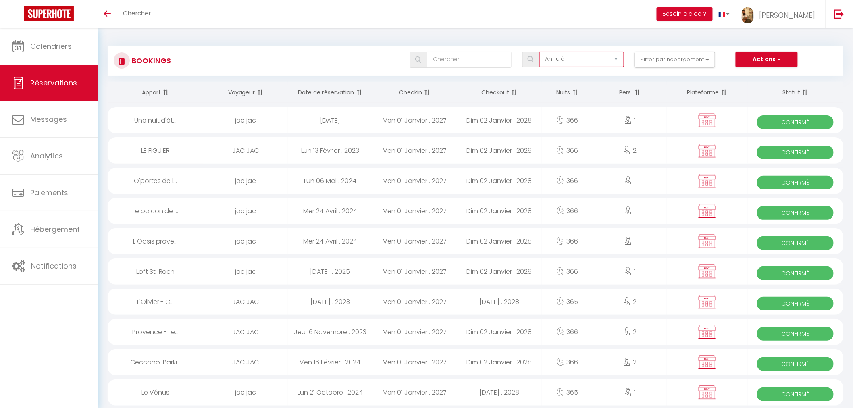
checkbox input "false"
checkbox Papes "false"
checkbox input "false"
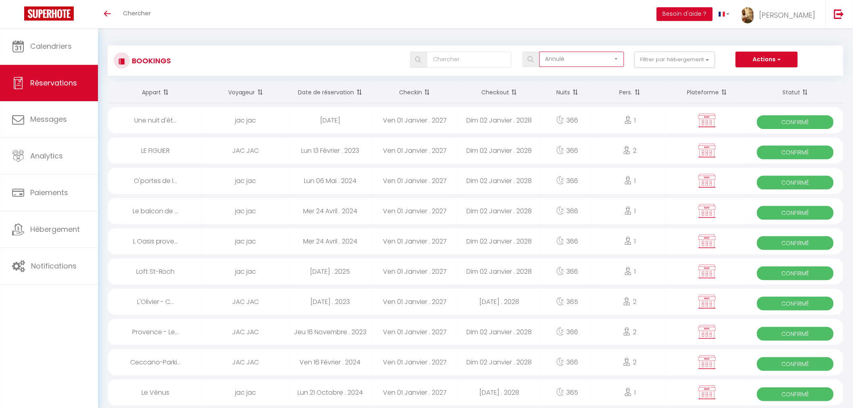
checkbox input "false"
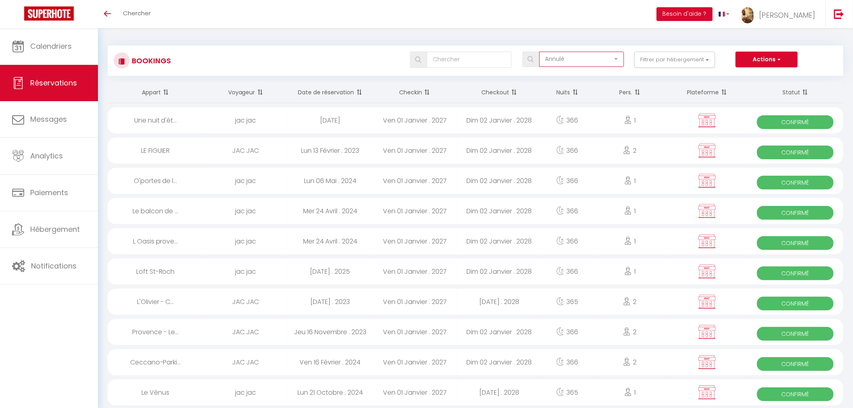
checkbox input "false"
checkbox T2 "false"
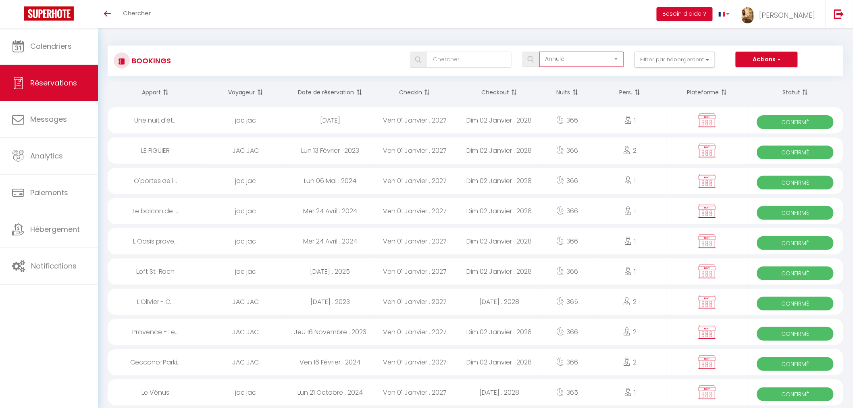
checkbox input "false"
checkbox T4 "false"
checkbox input "false"
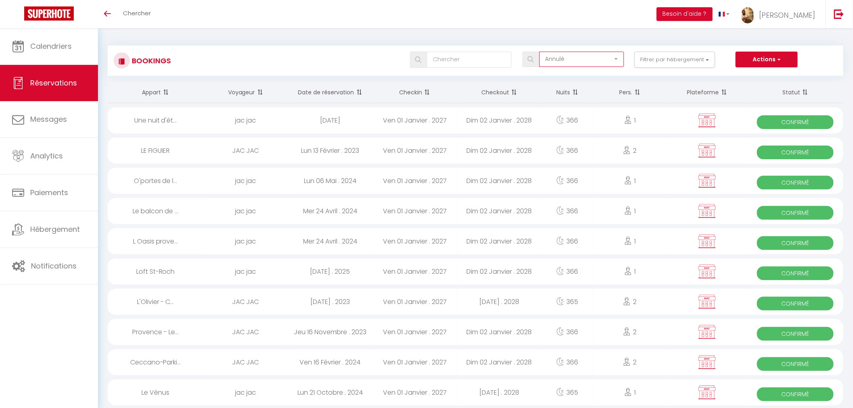
checkbox input "false"
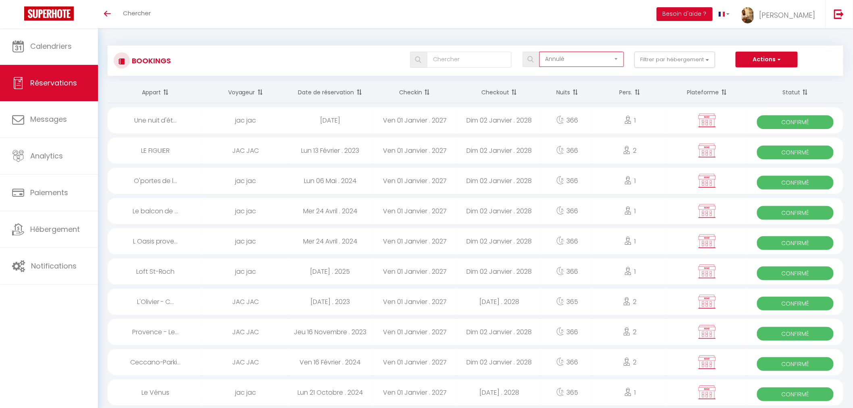
checkbox input "false"
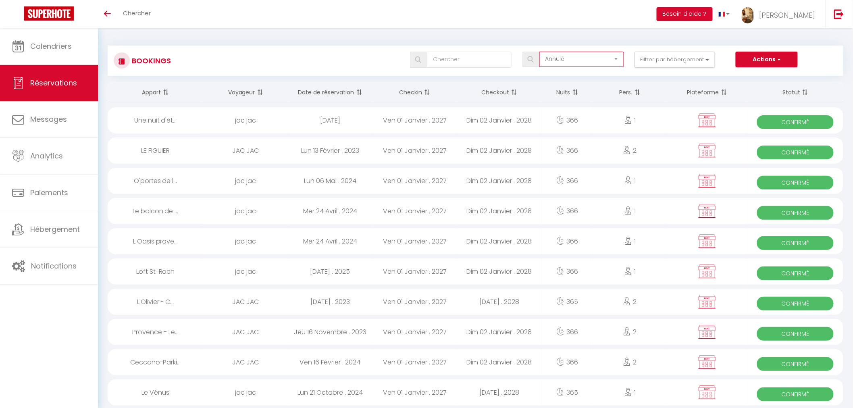
checkbox input "false"
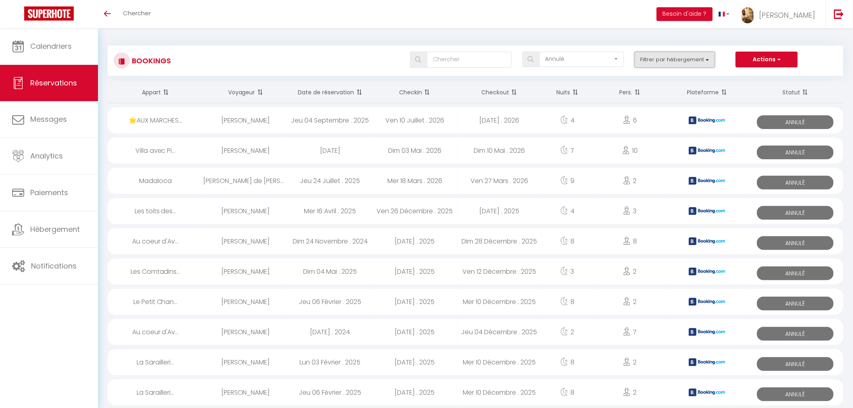
click at [706, 62] on button "Filtrer par hébergement" at bounding box center [674, 60] width 81 height 16
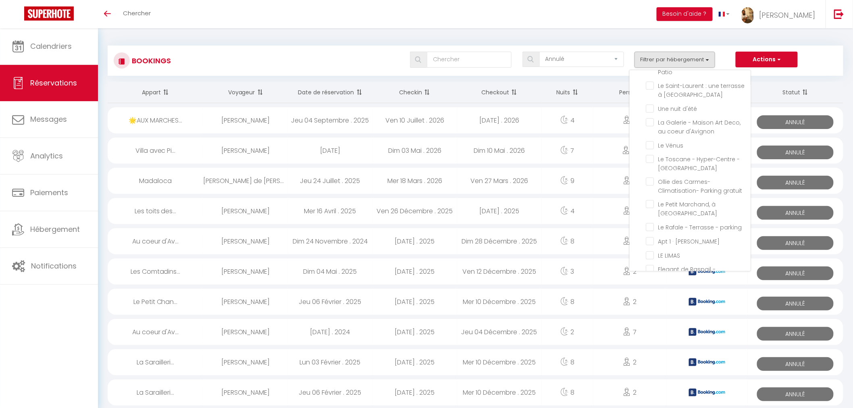
scroll to position [1121, 0]
click at [650, 210] on input "🌟AUX MARCHES DU [GEOGRAPHIC_DATA]" at bounding box center [698, 214] width 105 height 8
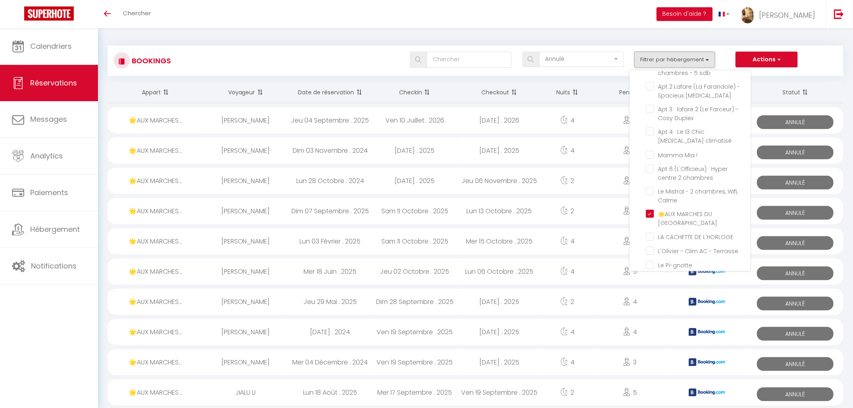
click at [696, 58] on button "Filtrer par hébergement" at bounding box center [674, 60] width 81 height 16
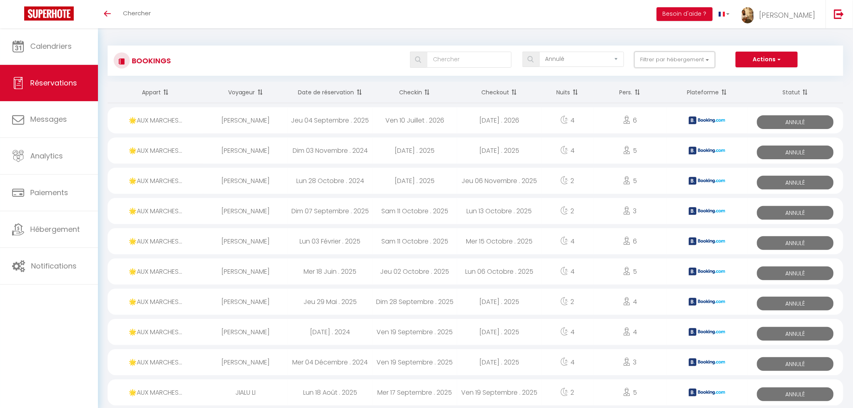
scroll to position [45, 0]
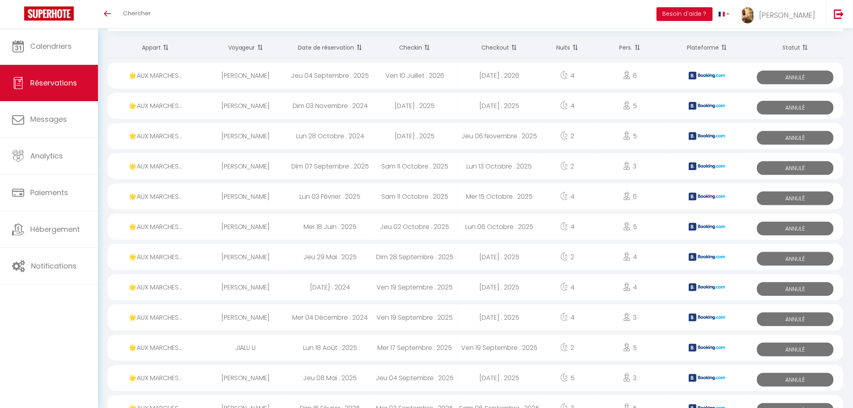
click at [292, 347] on div "Lun 18 Août . 2025" at bounding box center [330, 348] width 85 height 26
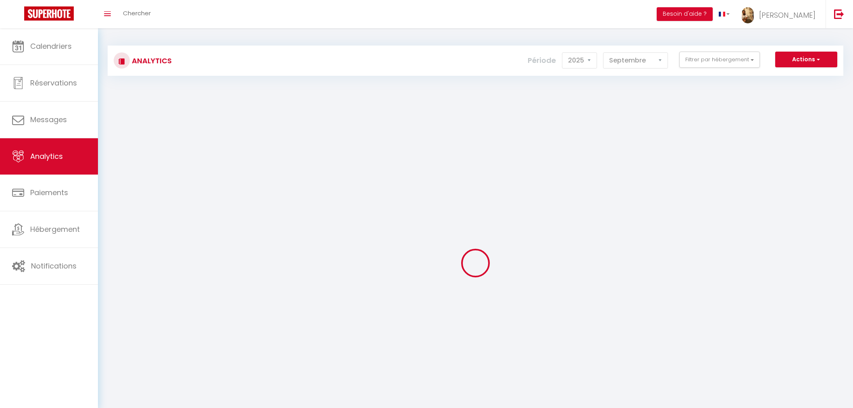
select select "2025"
select select "9"
